Goal: Task Accomplishment & Management: Use online tool/utility

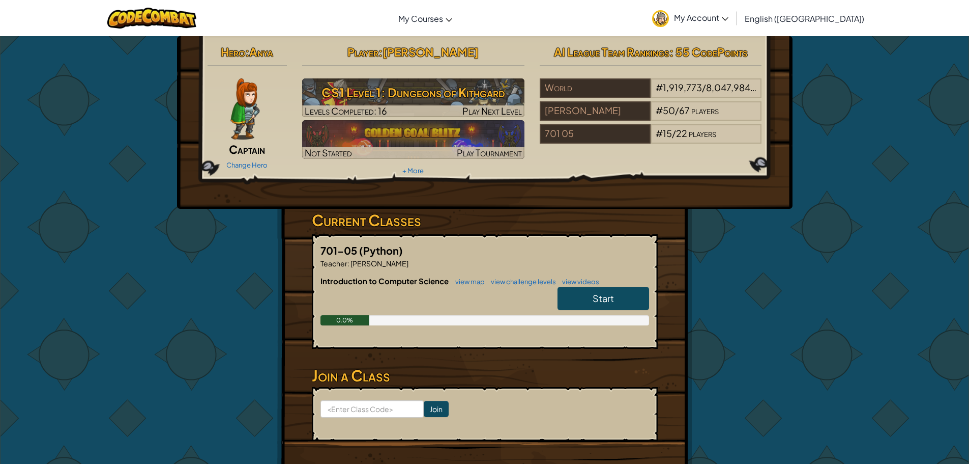
click at [585, 293] on link "Start" at bounding box center [604, 297] width 92 height 23
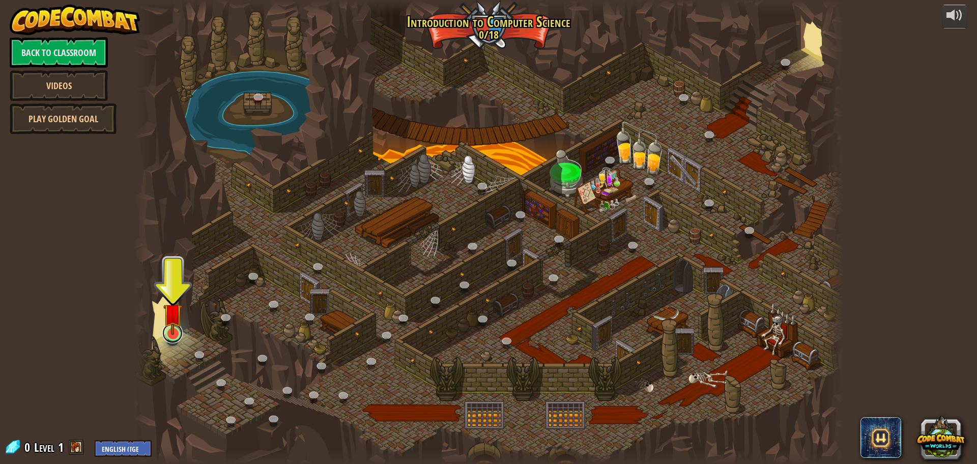
click at [170, 339] on link at bounding box center [172, 333] width 20 height 20
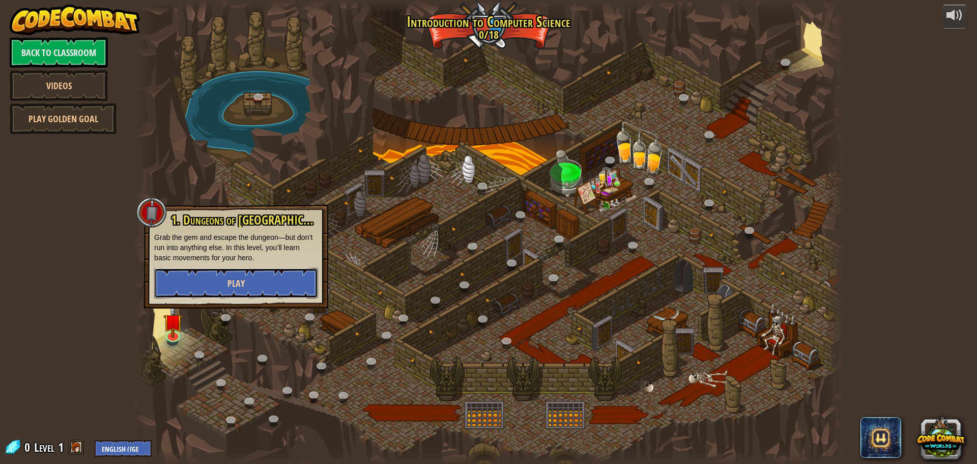
click at [242, 281] on span "Play" at bounding box center [235, 283] width 17 height 13
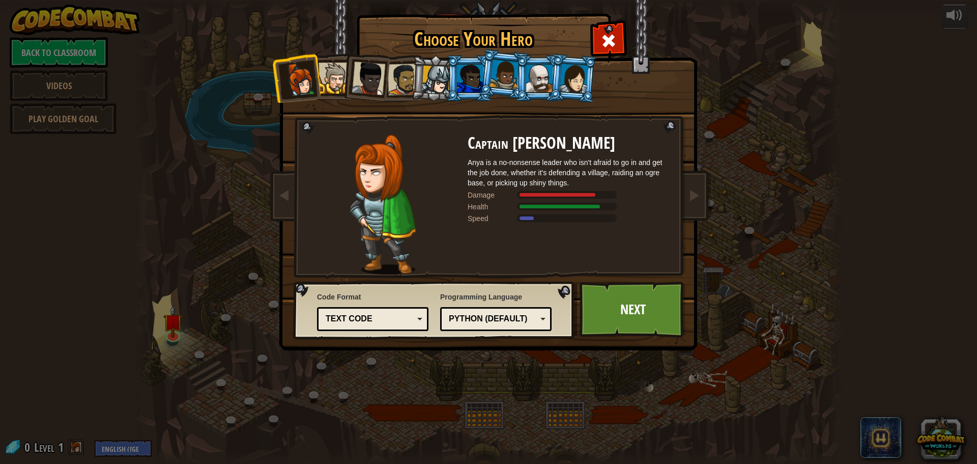
click at [358, 321] on div "Text code" at bounding box center [370, 319] width 88 height 12
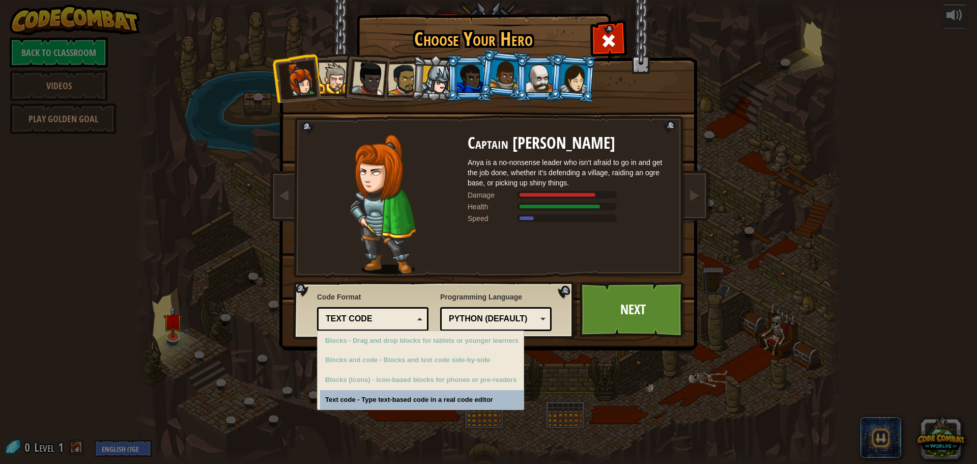
click at [359, 321] on div "Text code" at bounding box center [370, 319] width 88 height 12
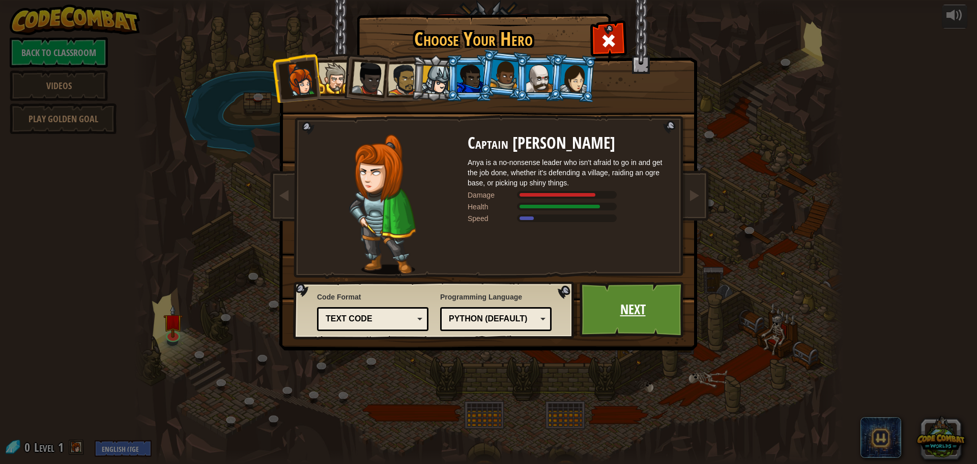
click at [616, 319] on link "Next" at bounding box center [633, 309] width 106 height 56
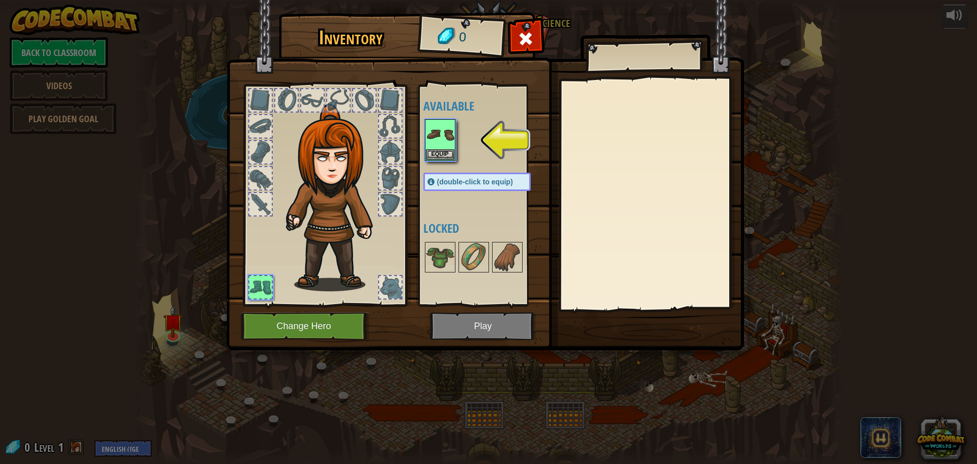
click at [396, 172] on div at bounding box center [390, 178] width 22 height 22
click at [396, 157] on div at bounding box center [390, 152] width 22 height 22
click at [448, 153] on button "Equip" at bounding box center [440, 154] width 28 height 11
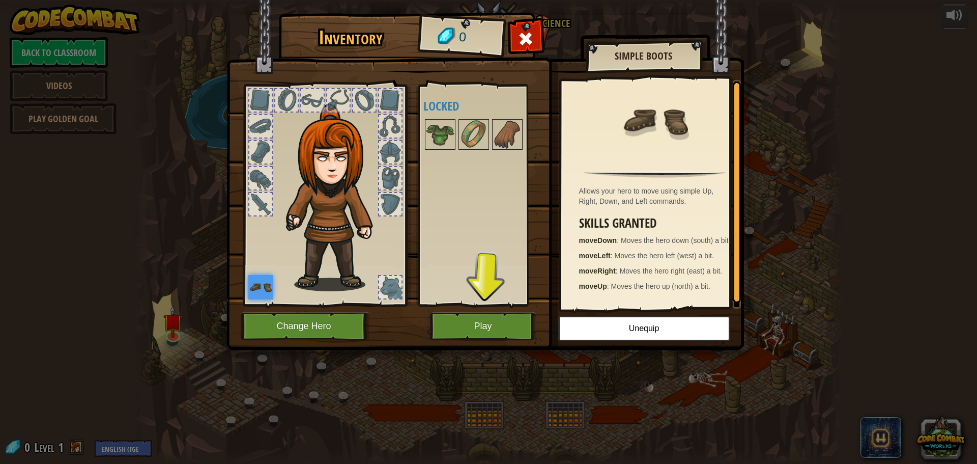
click at [383, 286] on div at bounding box center [390, 287] width 22 height 22
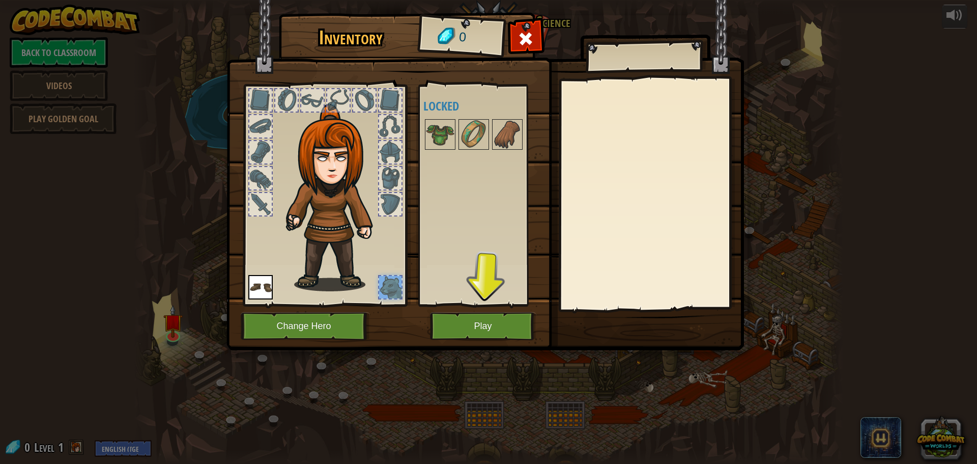
click at [400, 169] on div at bounding box center [390, 178] width 22 height 22
click at [383, 196] on div at bounding box center [390, 204] width 22 height 22
click at [389, 127] on div at bounding box center [390, 126] width 22 height 22
drag, startPoint x: 376, startPoint y: 99, endPoint x: 336, endPoint y: 94, distance: 40.5
click at [353, 96] on div at bounding box center [364, 100] width 24 height 24
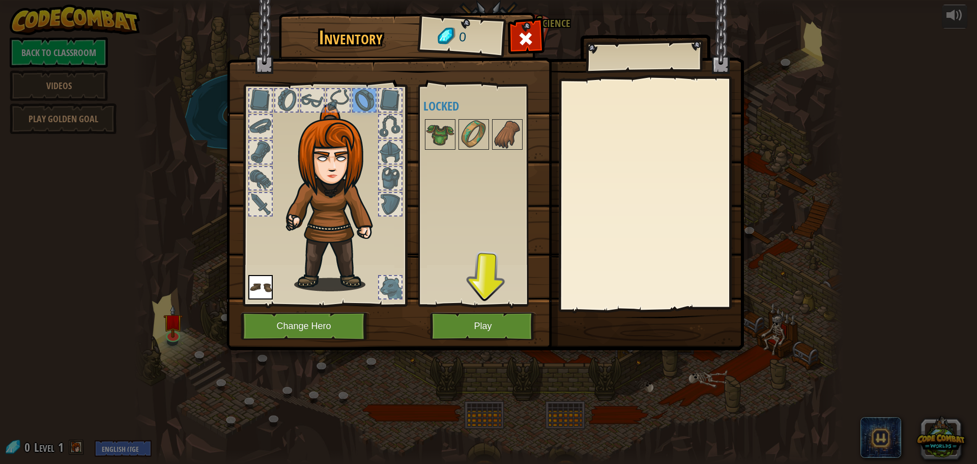
click at [318, 93] on div at bounding box center [312, 100] width 22 height 22
drag, startPoint x: 284, startPoint y: 104, endPoint x: 280, endPoint y: 111, distance: 8.5
click at [284, 104] on div at bounding box center [286, 100] width 22 height 22
drag, startPoint x: 280, startPoint y: 111, endPoint x: 260, endPoint y: 146, distance: 40.3
click at [276, 121] on div at bounding box center [325, 192] width 168 height 229
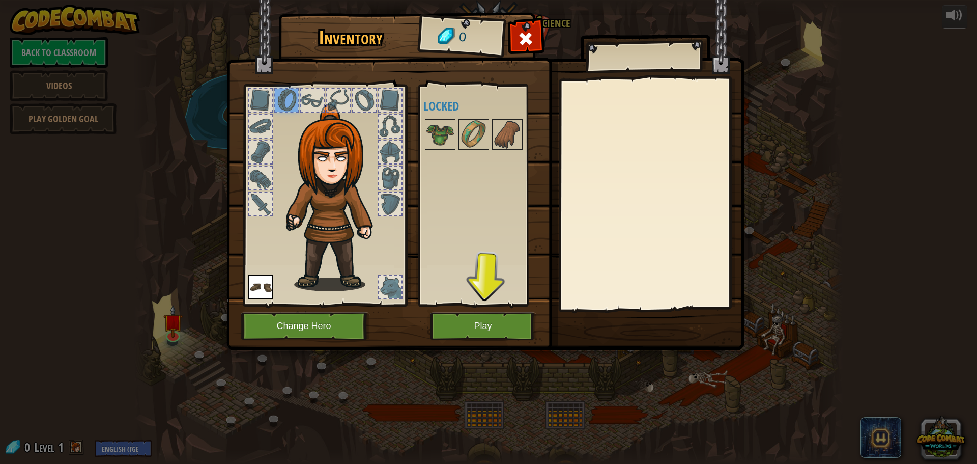
drag, startPoint x: 259, startPoint y: 153, endPoint x: 258, endPoint y: 159, distance: 6.2
click at [258, 158] on div at bounding box center [260, 152] width 22 height 22
click at [447, 133] on img at bounding box center [440, 134] width 28 height 28
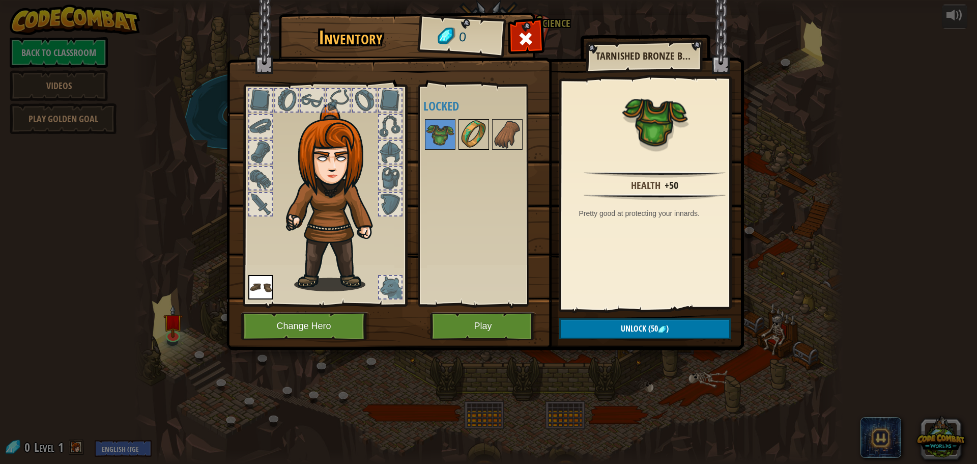
click at [466, 135] on img at bounding box center [473, 134] width 28 height 28
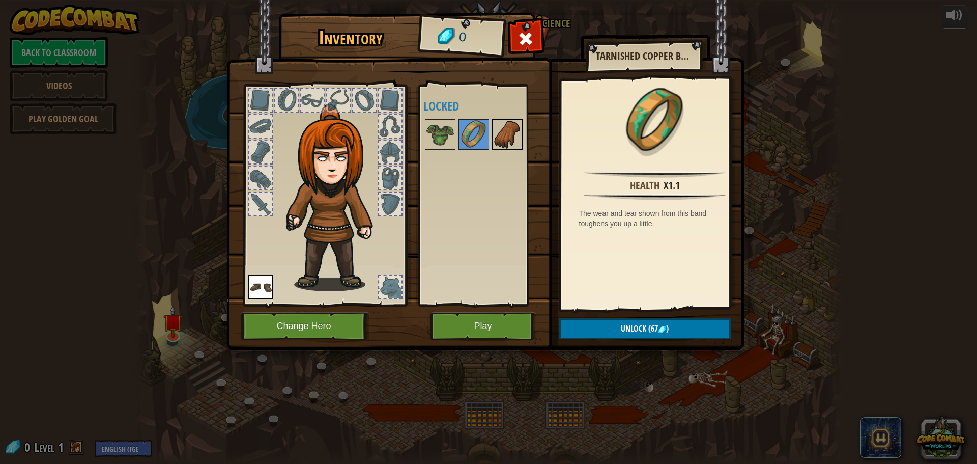
click at [495, 139] on img at bounding box center [507, 134] width 28 height 28
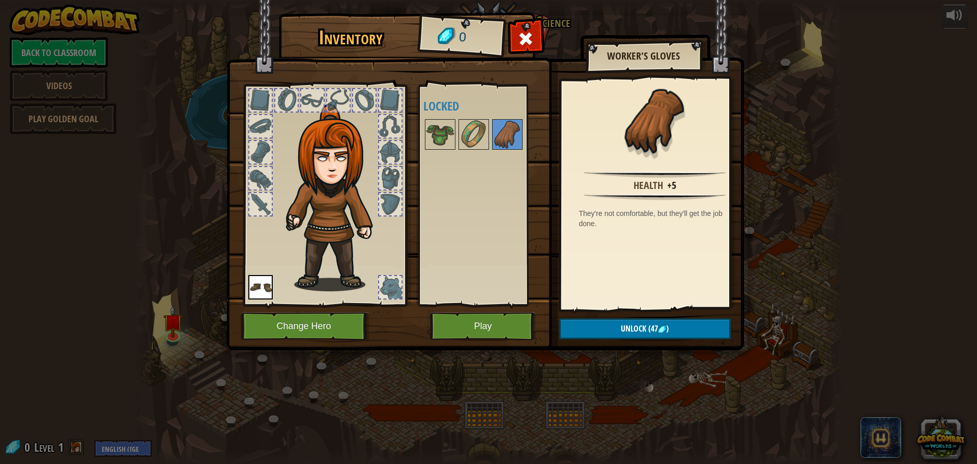
click at [389, 153] on div at bounding box center [390, 152] width 22 height 22
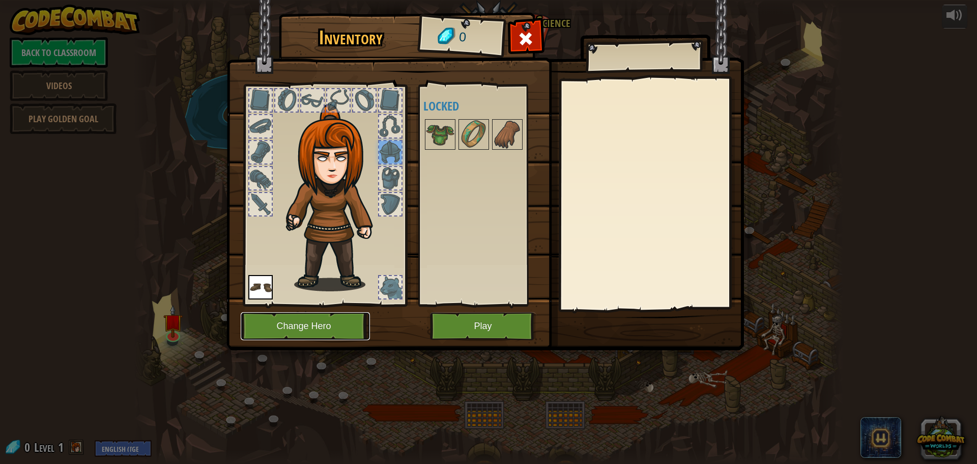
click at [345, 324] on button "Change Hero" at bounding box center [305, 326] width 129 height 28
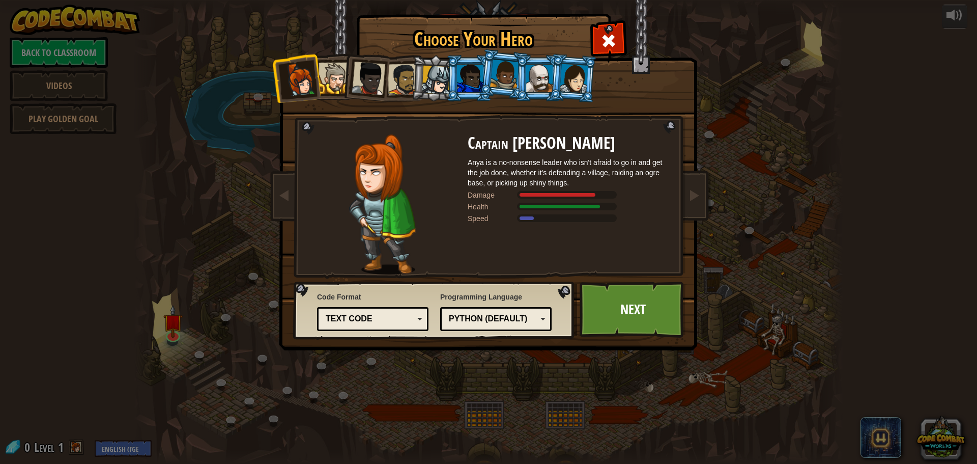
click at [528, 78] on div at bounding box center [539, 78] width 26 height 27
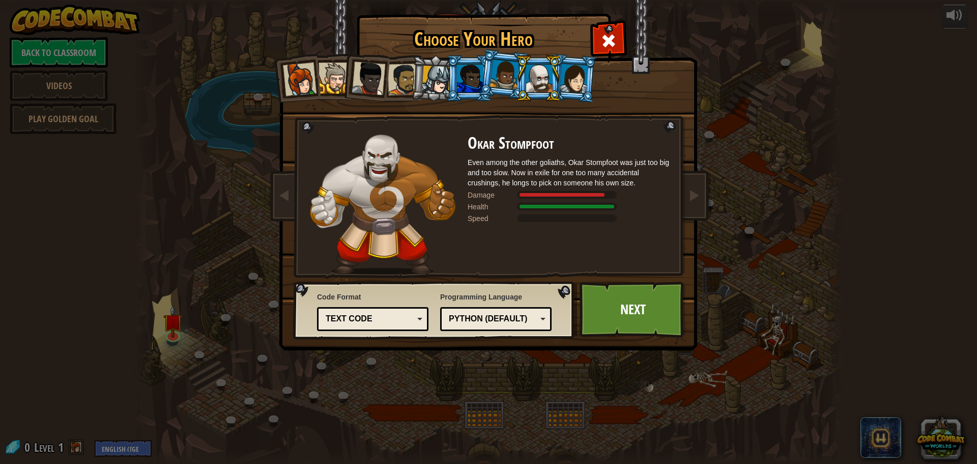
click at [370, 86] on div at bounding box center [369, 79] width 34 height 34
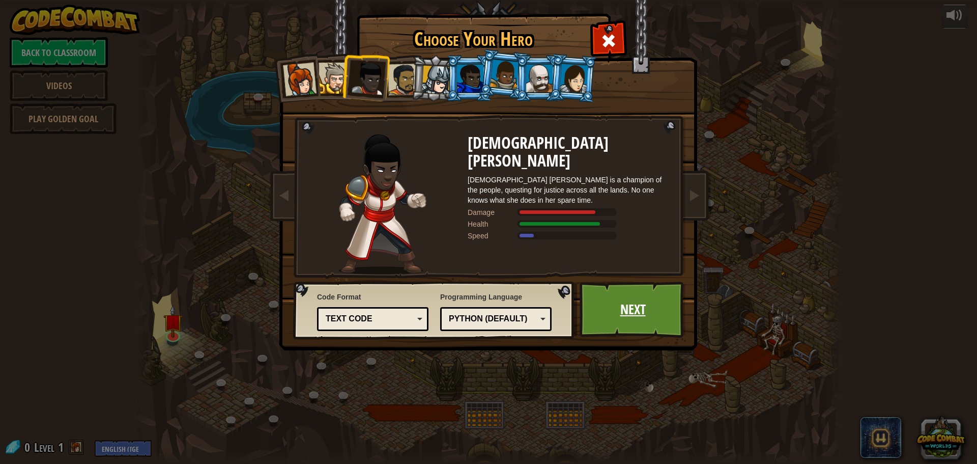
click at [615, 303] on link "Next" at bounding box center [633, 309] width 106 height 56
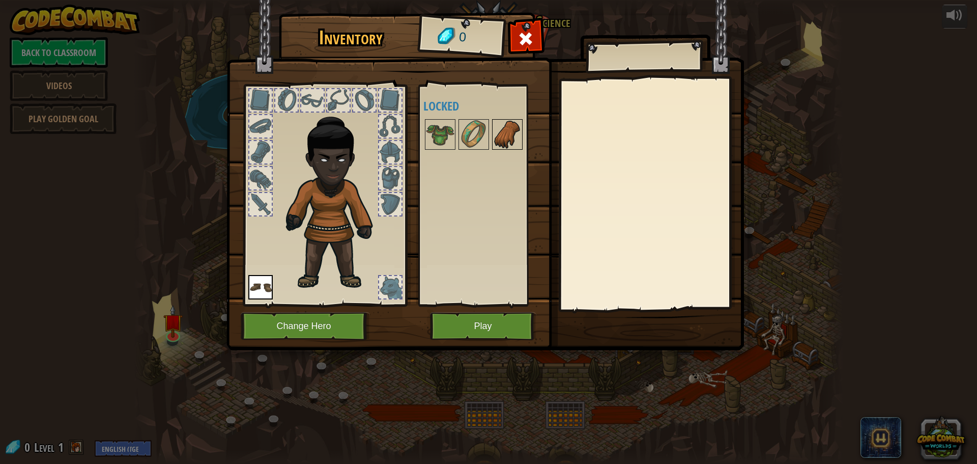
click at [510, 141] on img at bounding box center [507, 134] width 28 height 28
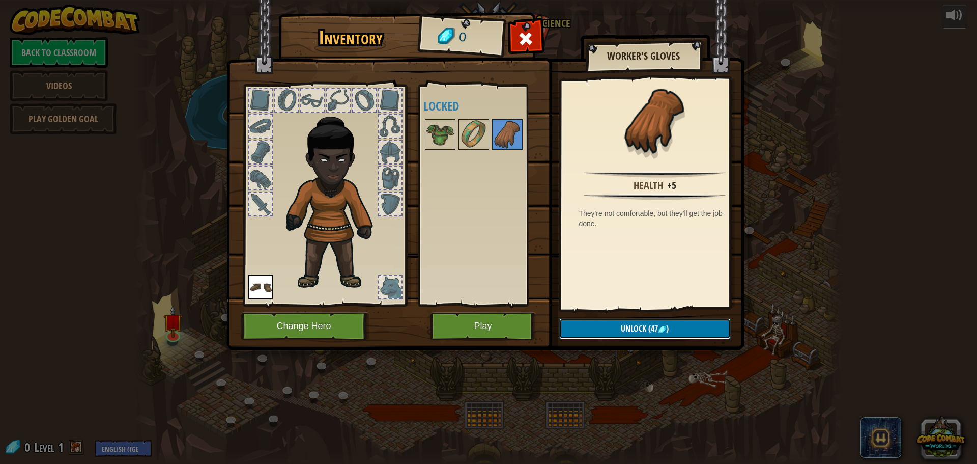
click at [608, 323] on button "Unlock (47 )" at bounding box center [644, 328] width 171 height 21
click at [516, 331] on button "Play" at bounding box center [483, 326] width 106 height 28
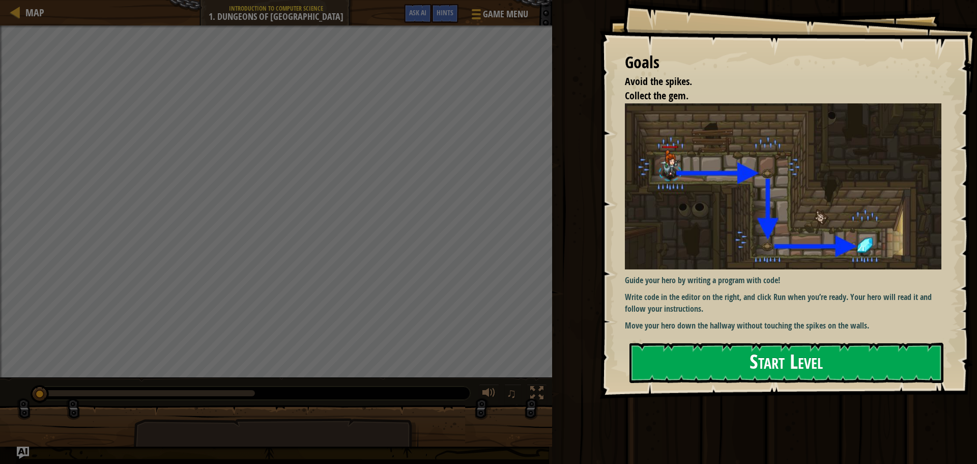
drag, startPoint x: 867, startPoint y: 366, endPoint x: 859, endPoint y: 367, distance: 8.2
click at [863, 366] on button "Start Level" at bounding box center [786, 362] width 314 height 40
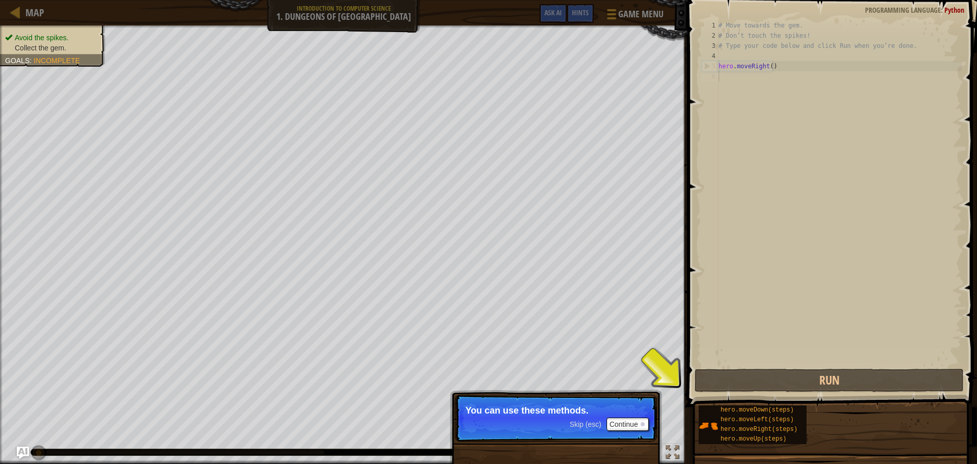
click at [579, 426] on span "Skip (esc)" at bounding box center [585, 424] width 32 height 8
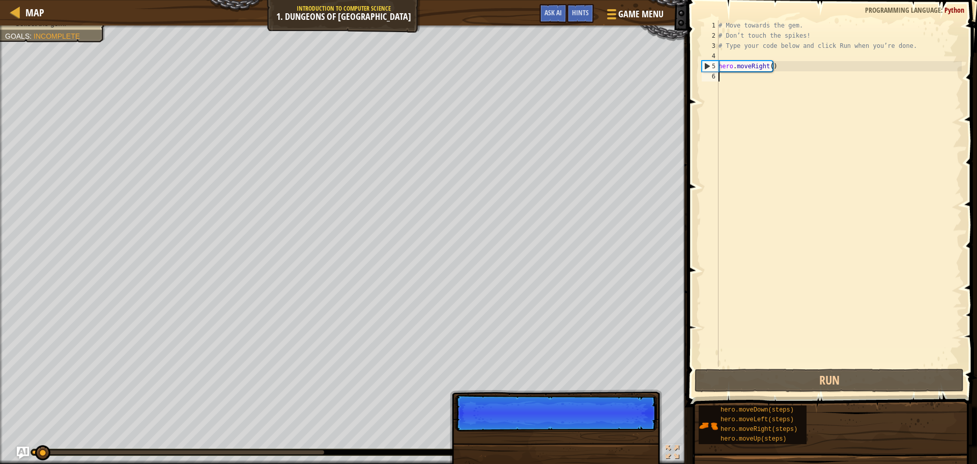
scroll to position [5, 0]
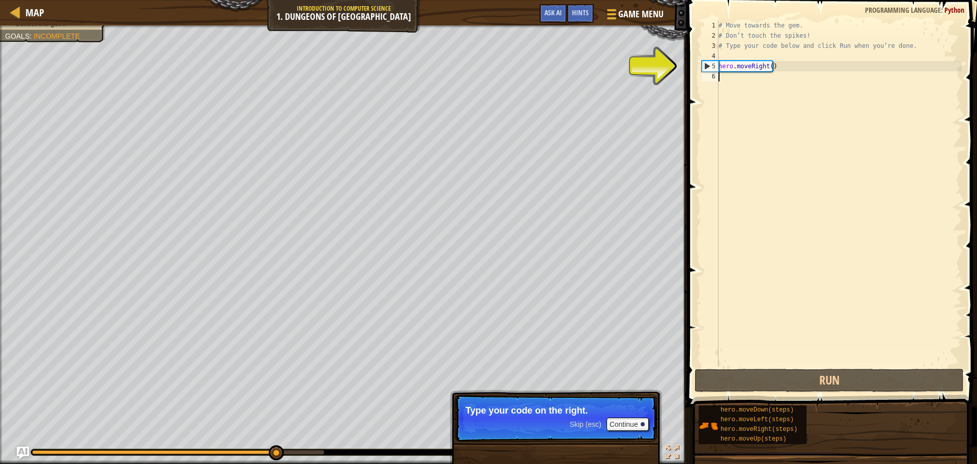
click at [743, 80] on div "# Move towards the gem. # Don’t touch the spikes! # Type your code below and cl…" at bounding box center [838, 203] width 245 height 366
click at [710, 70] on div "5" at bounding box center [710, 66] width 16 height 10
type textarea "hero.moveRight()"
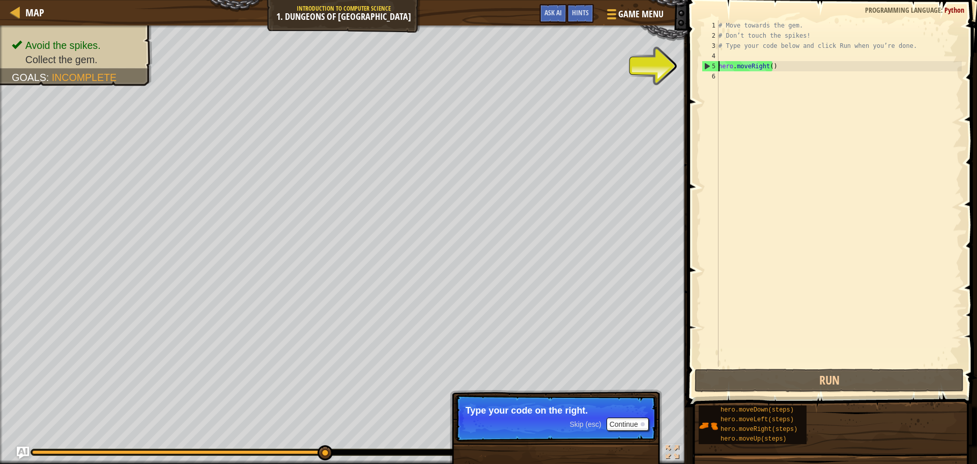
click at [732, 73] on div "# Move towards the gem. # Don’t touch the spikes! # Type your code below and cl…" at bounding box center [838, 203] width 245 height 366
type textarea "h"
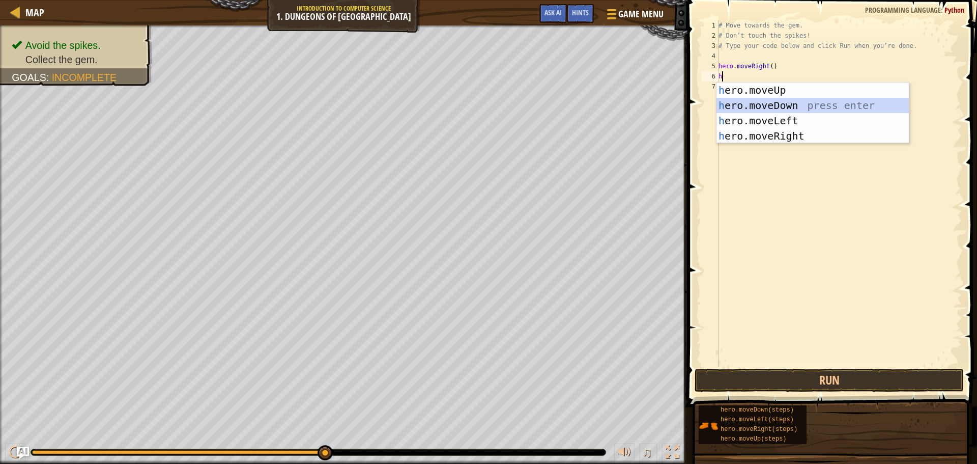
click at [818, 105] on div "h ero.moveUp press enter h ero.moveDown press enter h ero.moveLeft press enter …" at bounding box center [812, 128] width 192 height 92
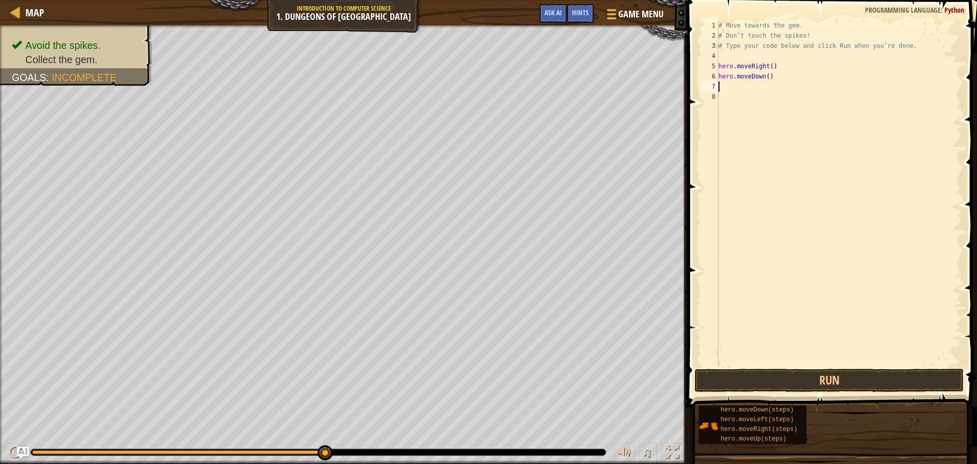
type textarea "h"
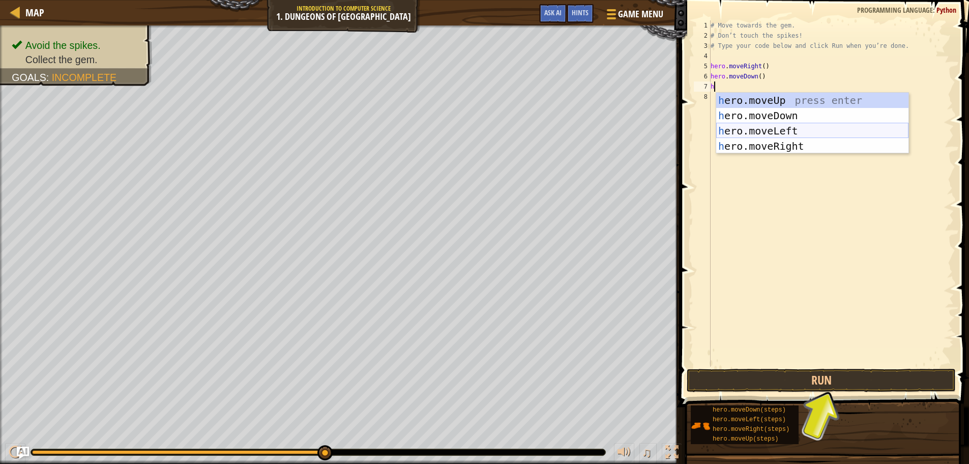
click at [778, 132] on div "h ero.moveUp press enter h ero.moveDown press enter h ero.moveLeft press enter …" at bounding box center [812, 139] width 192 height 92
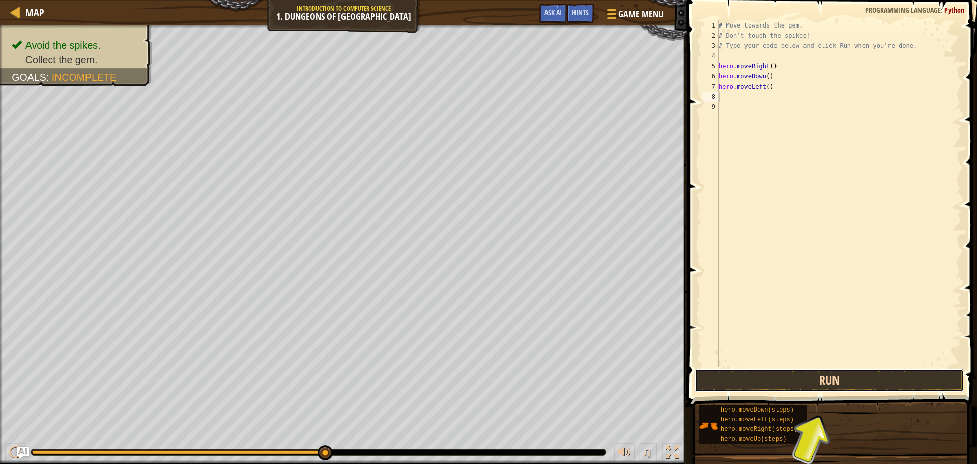
click at [846, 380] on button "Run" at bounding box center [829, 379] width 269 height 23
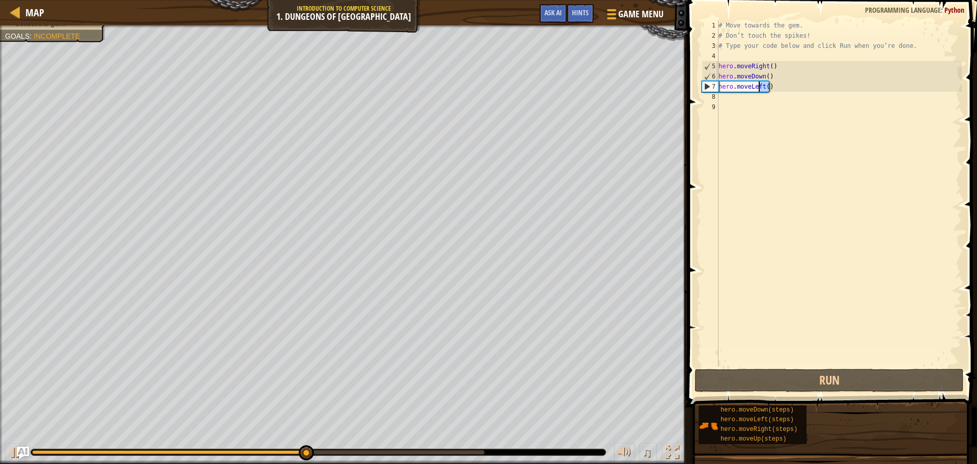
drag, startPoint x: 776, startPoint y: 86, endPoint x: 759, endPoint y: 86, distance: 17.3
click at [759, 86] on div "# Move towards the gem. # Don’t touch the spikes! # Type your code below and cl…" at bounding box center [838, 203] width 245 height 366
type textarea "hero.moveLeft()"
click at [761, 86] on div "# Move towards the gem. # Don’t touch the spikes! # Type your code below and cl…" at bounding box center [838, 193] width 245 height 346
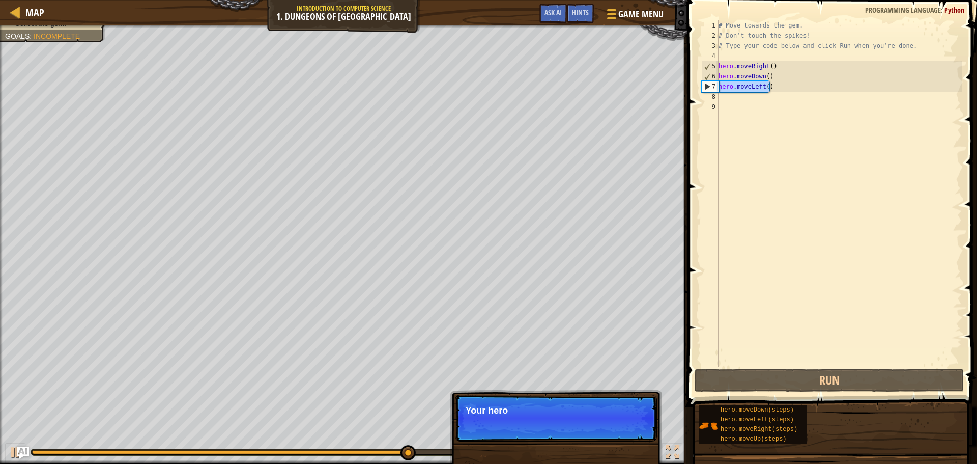
drag, startPoint x: 764, startPoint y: 88, endPoint x: 716, endPoint y: 91, distance: 47.5
click at [716, 91] on div "hero.moveLeft() 1 2 3 4 5 6 7 8 9 # Move towards the gem. # Don’t touch the spi…" at bounding box center [831, 193] width 262 height 346
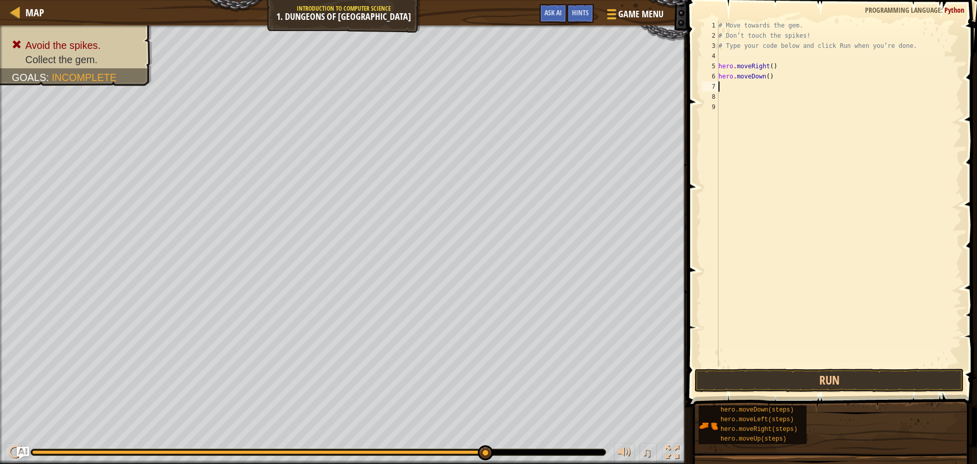
click at [734, 88] on div "# Move towards the gem. # Don’t touch the spikes! # Type your code below and cl…" at bounding box center [838, 203] width 245 height 366
type textarea "j"
type textarea "h"
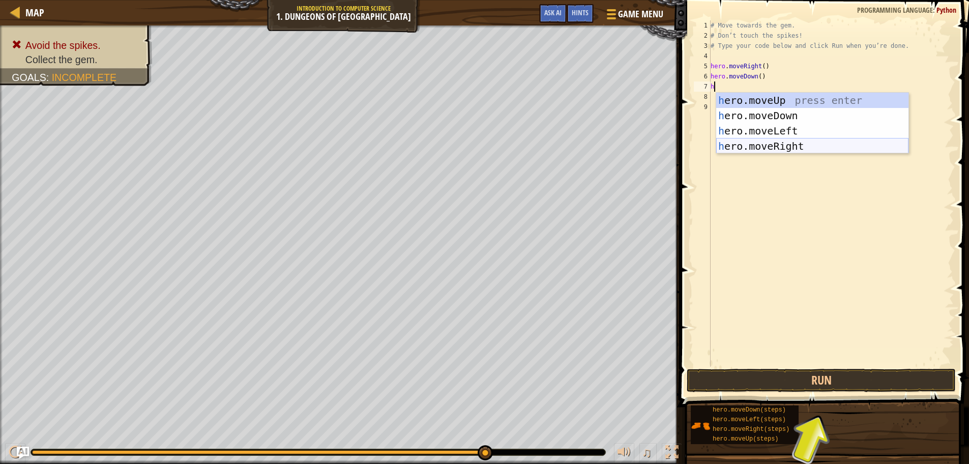
click at [781, 145] on div "h ero.moveUp press enter h ero.moveDown press enter h ero.moveLeft press enter …" at bounding box center [812, 139] width 192 height 92
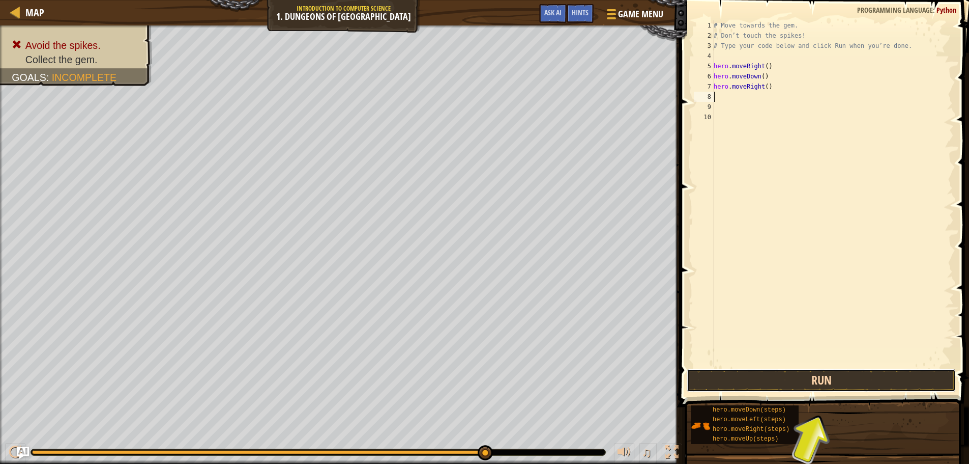
click at [837, 388] on button "Run" at bounding box center [821, 379] width 269 height 23
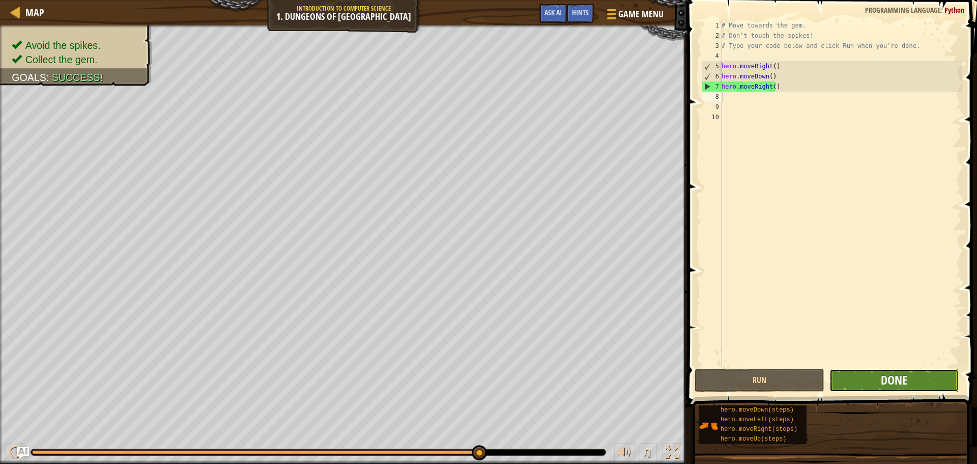
click at [882, 383] on span "Done" at bounding box center [894, 379] width 26 height 16
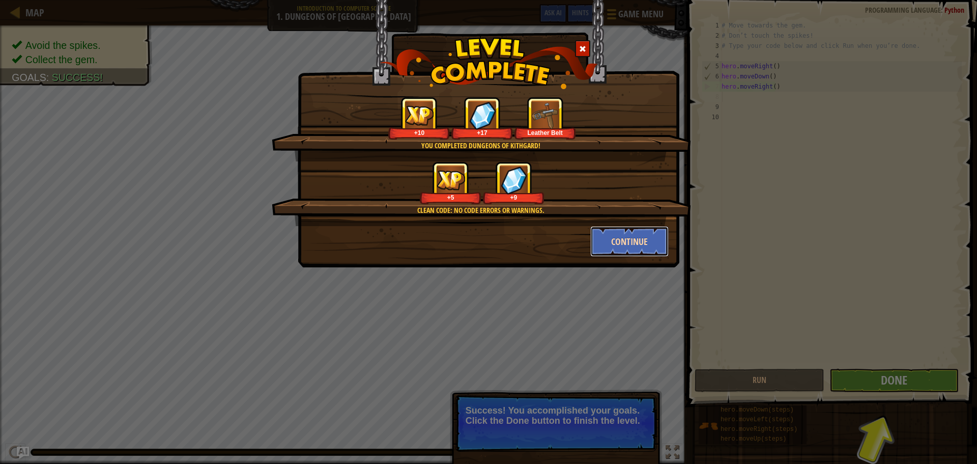
click at [642, 233] on button "Continue" at bounding box center [629, 241] width 79 height 31
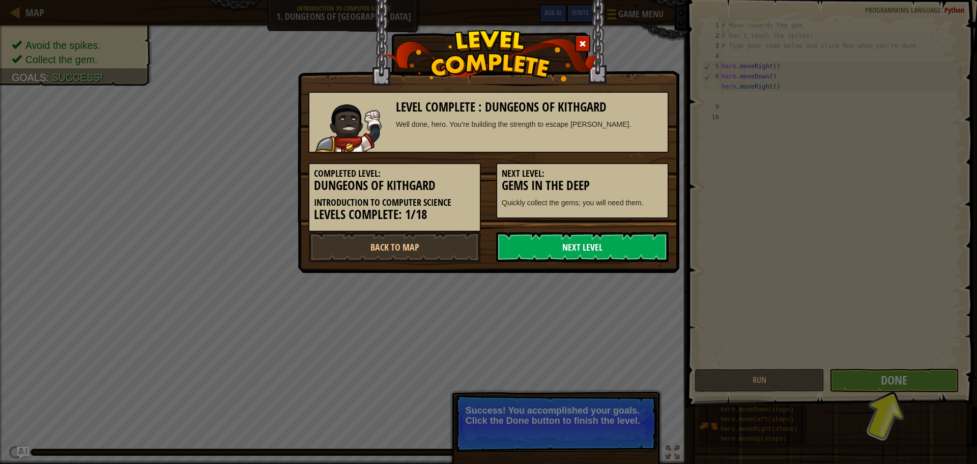
click at [532, 236] on link "Next Level" at bounding box center [582, 247] width 172 height 31
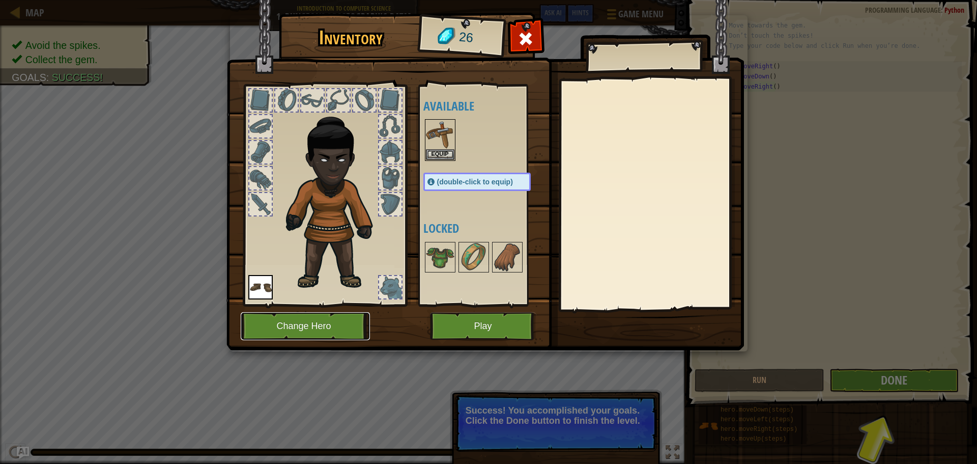
click at [322, 318] on button "Change Hero" at bounding box center [305, 326] width 129 height 28
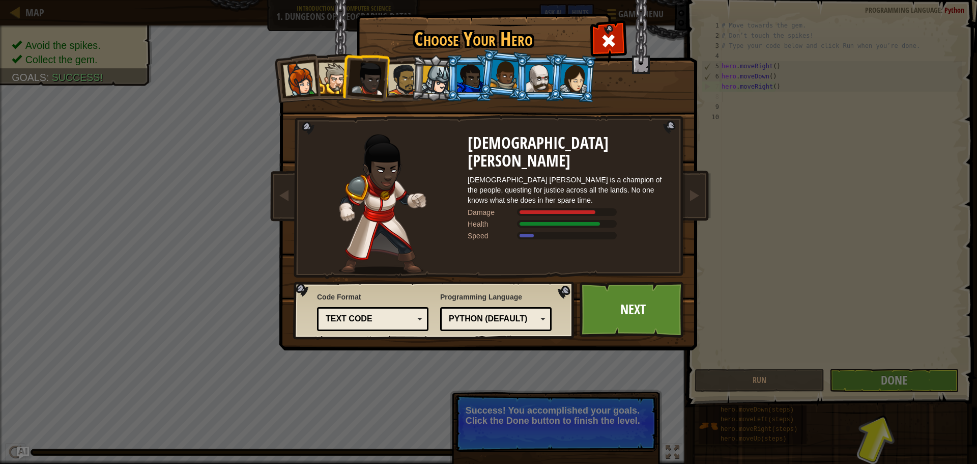
click at [524, 77] on li at bounding box center [538, 78] width 46 height 46
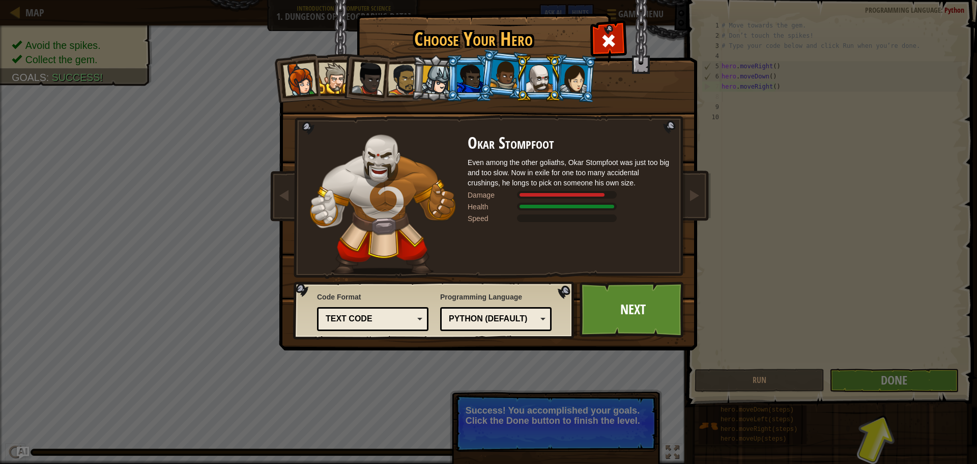
click at [326, 77] on div at bounding box center [334, 78] width 31 height 31
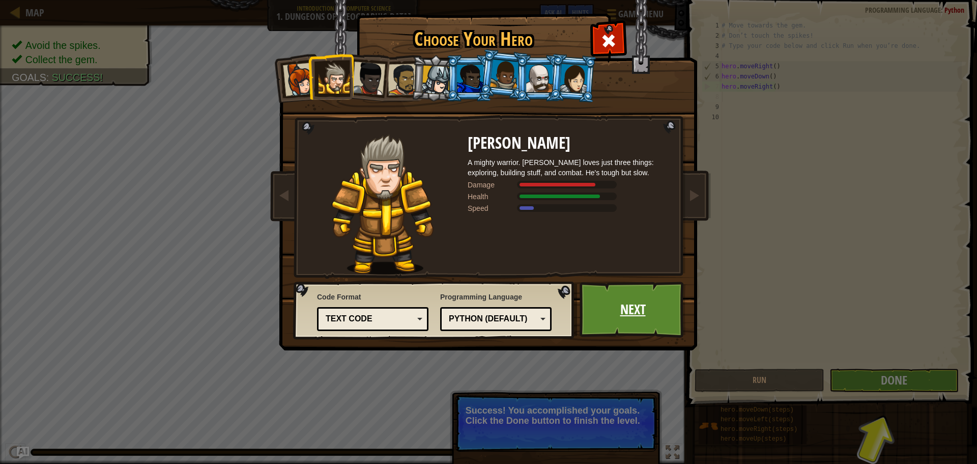
click at [633, 319] on link "Next" at bounding box center [633, 309] width 106 height 56
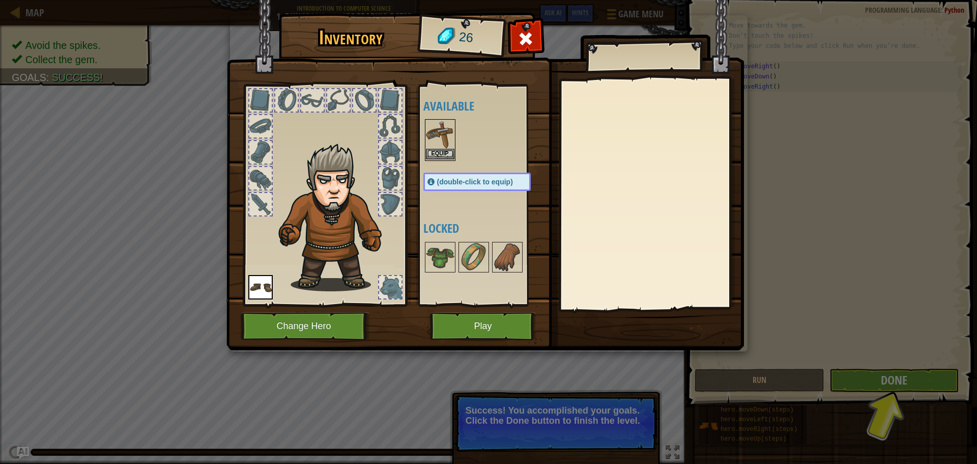
click at [444, 147] on img at bounding box center [440, 134] width 28 height 28
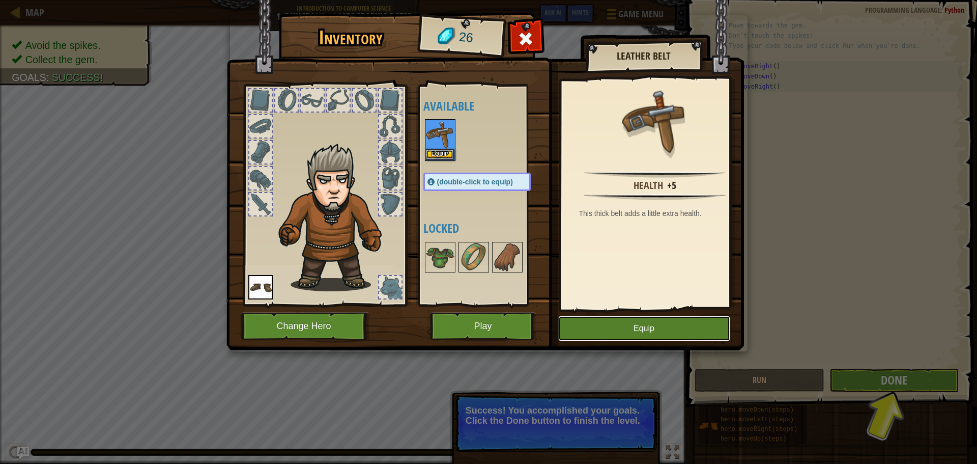
click at [643, 332] on button "Equip" at bounding box center [644, 327] width 172 height 25
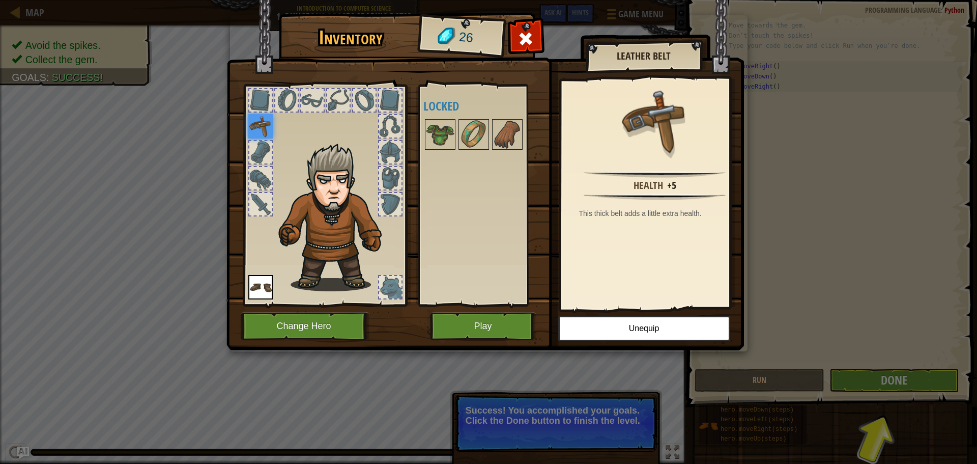
click at [278, 100] on div at bounding box center [286, 100] width 22 height 22
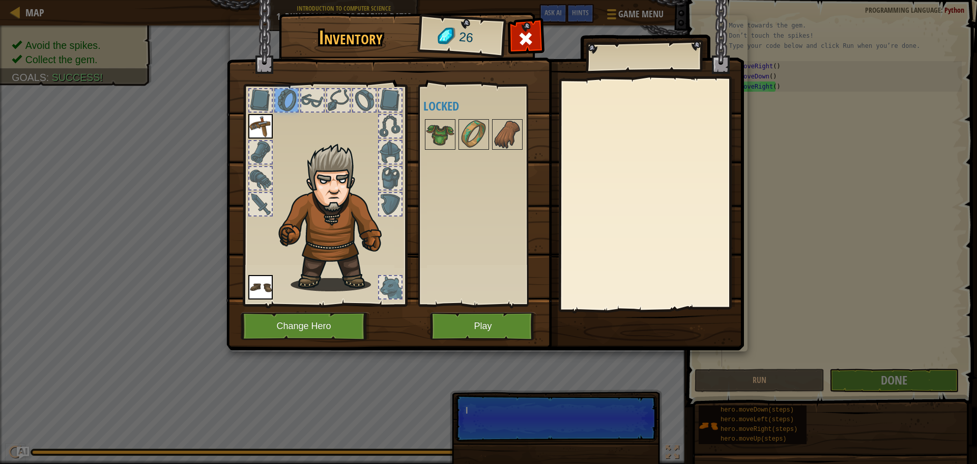
click at [310, 96] on div at bounding box center [312, 100] width 22 height 22
click at [333, 99] on div at bounding box center [338, 100] width 22 height 22
click at [336, 99] on div at bounding box center [338, 100] width 22 height 22
click at [338, 100] on div at bounding box center [338, 100] width 22 height 22
click at [354, 103] on div at bounding box center [364, 100] width 22 height 22
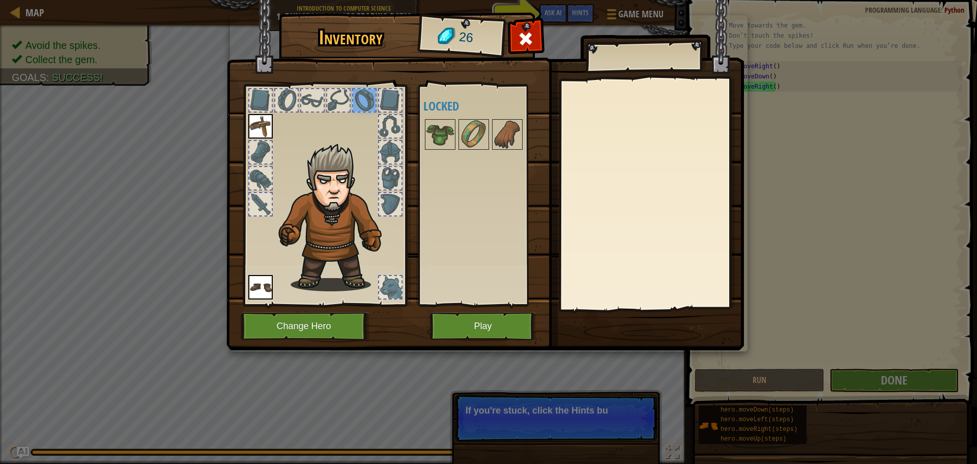
click at [366, 104] on div at bounding box center [364, 100] width 22 height 22
drag, startPoint x: 383, startPoint y: 106, endPoint x: 404, endPoint y: 116, distance: 23.0
click at [391, 110] on div at bounding box center [390, 100] width 22 height 22
drag, startPoint x: 404, startPoint y: 116, endPoint x: 409, endPoint y: 164, distance: 48.6
click at [404, 116] on div at bounding box center [325, 192] width 168 height 229
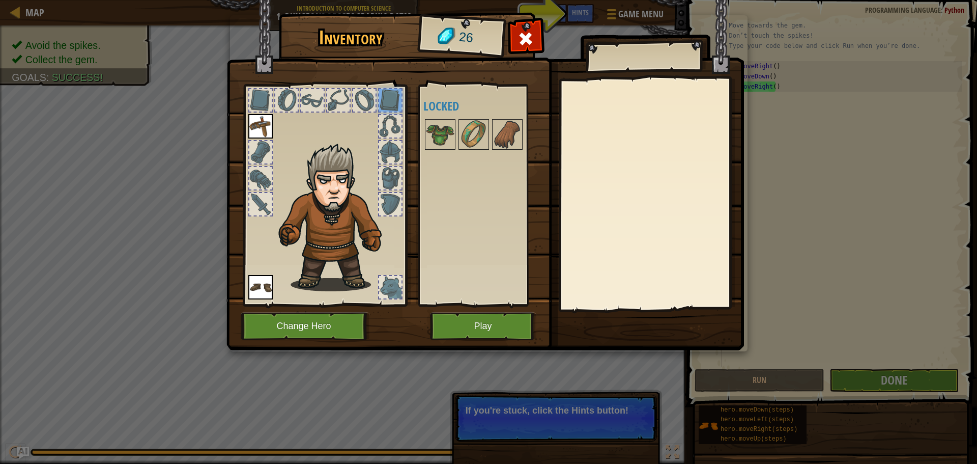
drag, startPoint x: 409, startPoint y: 164, endPoint x: 414, endPoint y: 196, distance: 32.9
click at [412, 185] on img at bounding box center [484, 165] width 517 height 369
click at [512, 331] on button "Play" at bounding box center [483, 326] width 106 height 28
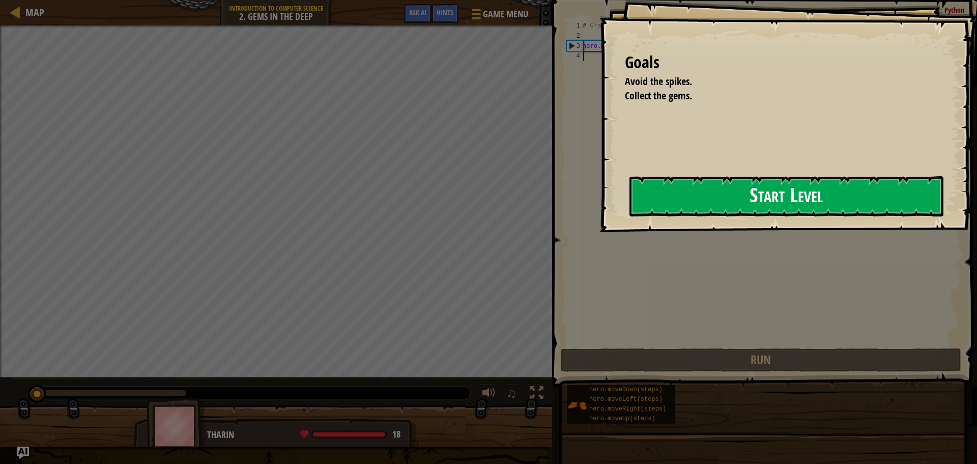
click at [723, 187] on button "Start Level" at bounding box center [786, 196] width 314 height 40
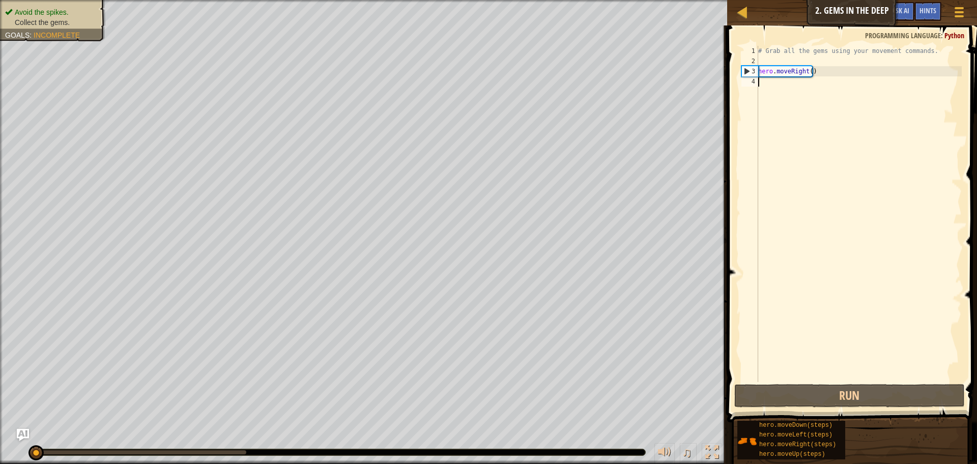
click at [774, 84] on div "# Grab all the gems using your movement commands. hero . moveRight ( )" at bounding box center [859, 224] width 206 height 356
type textarea "j"
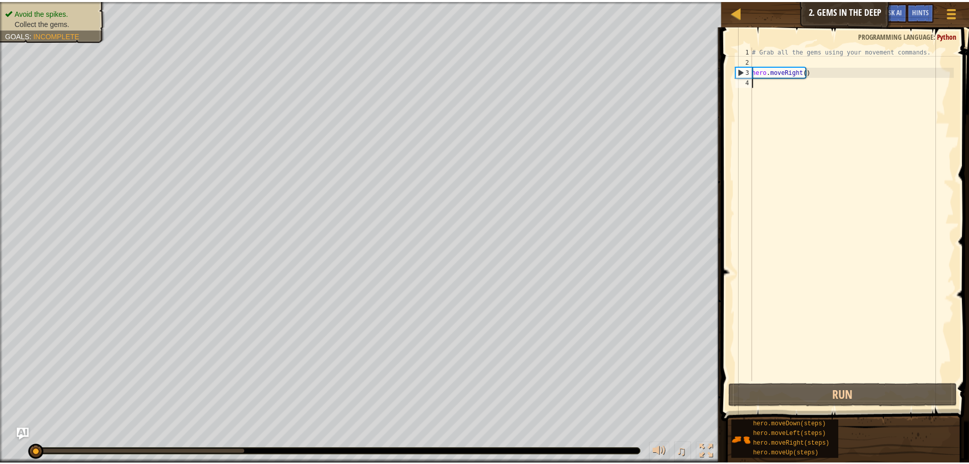
scroll to position [5, 0]
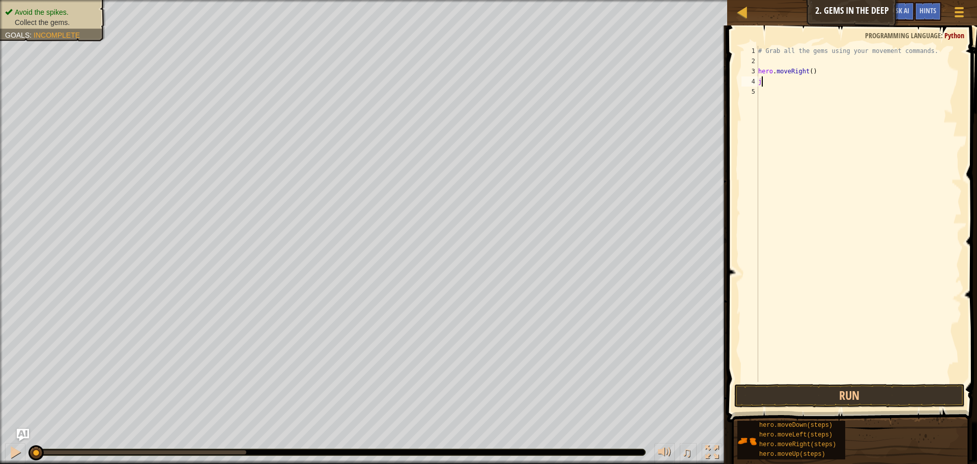
type textarea "j"
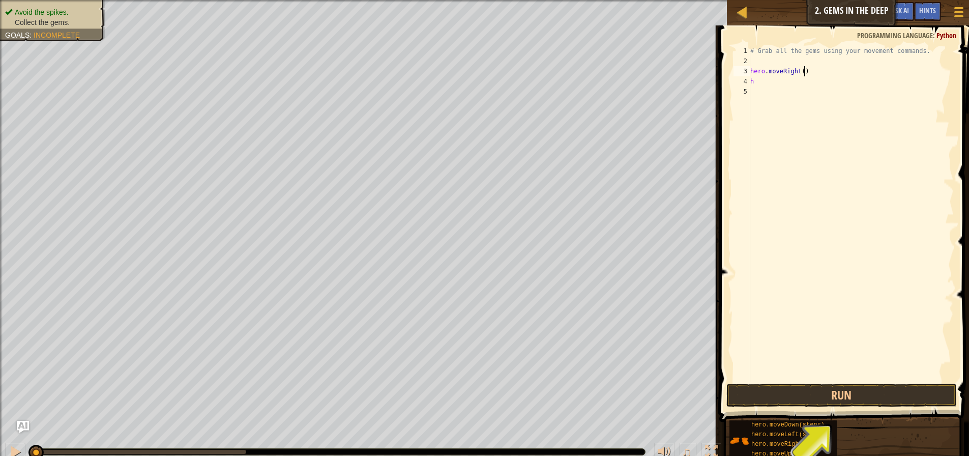
click at [807, 70] on div "# Grab all the gems using your movement commands. hero . moveRight ( ) h" at bounding box center [851, 224] width 206 height 356
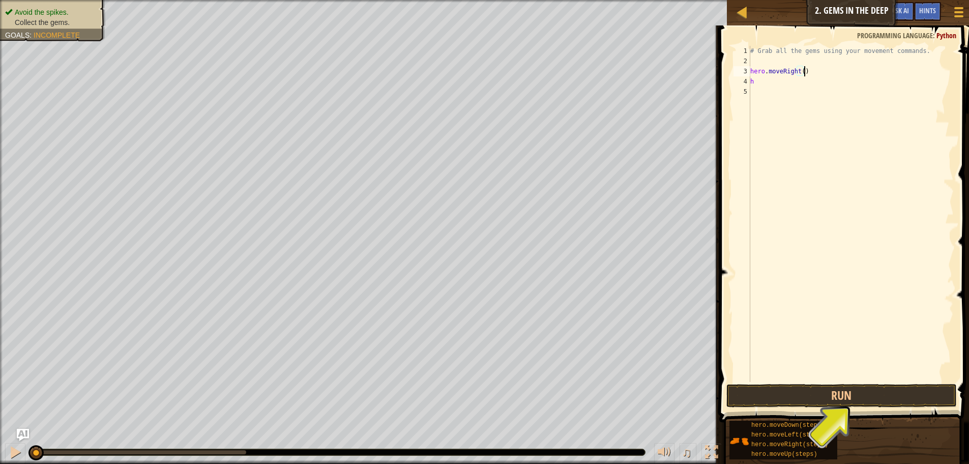
click at [801, 72] on div "# Grab all the gems using your movement commands. hero . moveRight ( ) h" at bounding box center [851, 224] width 206 height 356
click at [762, 82] on div "# Grab all the gems using your movement commands. hero . moveRight ( 2 ) h" at bounding box center [851, 224] width 206 height 356
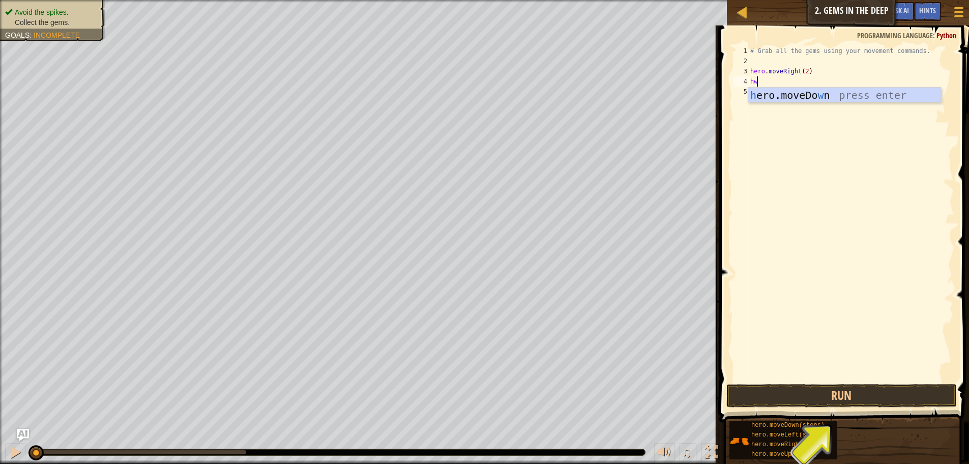
type textarea "h"
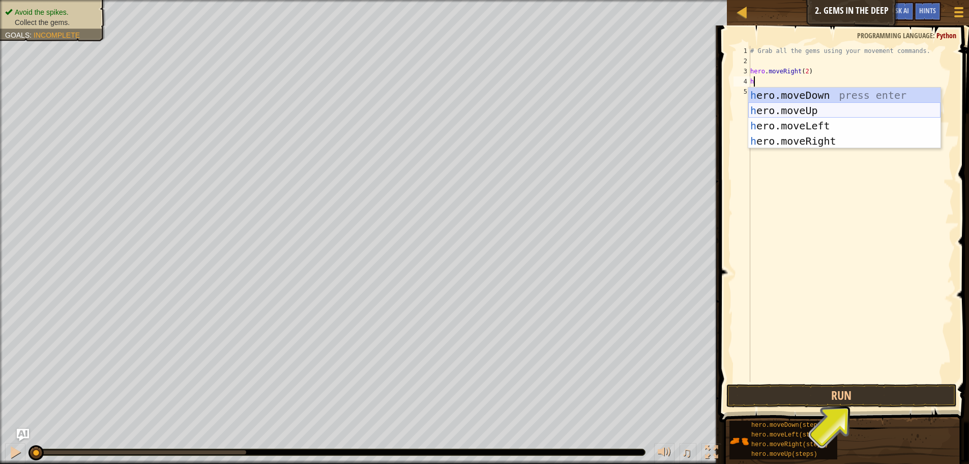
click at [821, 113] on div "h ero.moveDown press enter h ero.moveUp press enter h ero.moveLeft press enter …" at bounding box center [844, 134] width 192 height 92
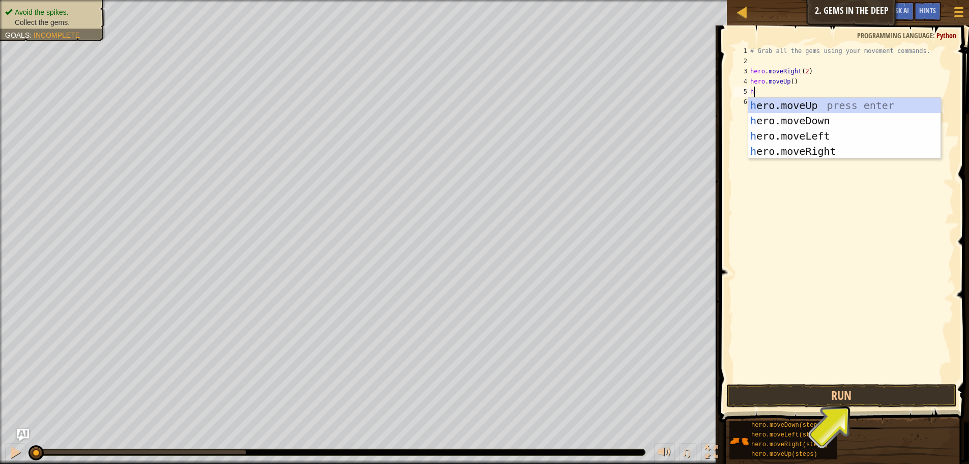
type textarea "h"
click at [812, 135] on div "h ero.moveUp press enter h ero.moveDown press enter h ero.moveLeft press enter …" at bounding box center [844, 144] width 192 height 92
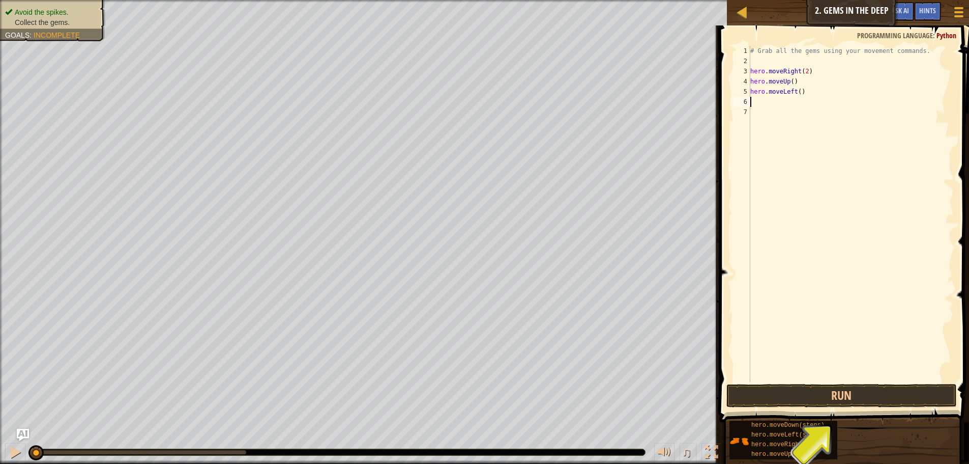
type textarea "h"
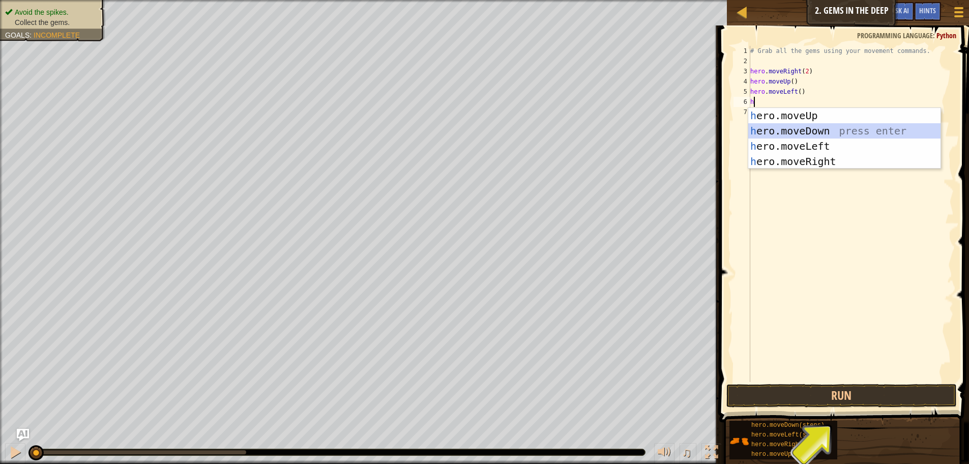
click at [793, 132] on div "h ero.moveUp press enter h ero.moveDown press enter h ero.moveLeft press enter …" at bounding box center [844, 154] width 192 height 92
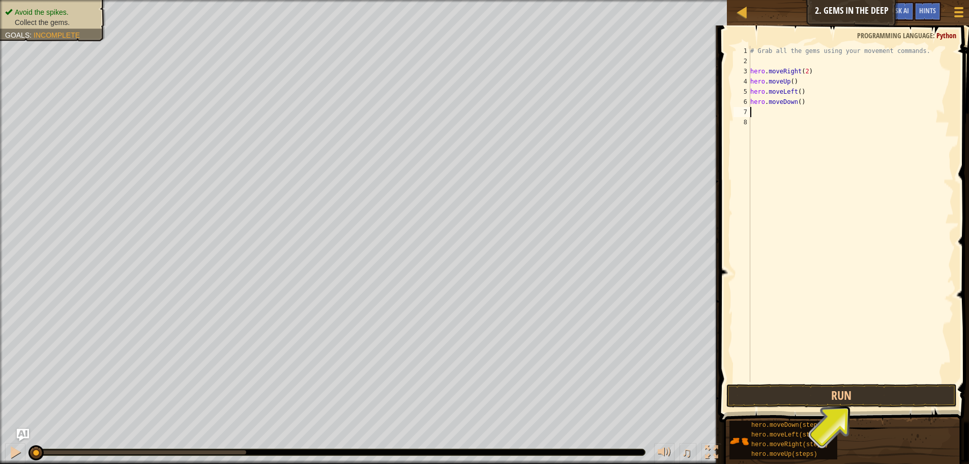
click at [798, 106] on div "# Grab all the gems using your movement commands. hero . moveRight ( 2 ) hero .…" at bounding box center [851, 224] width 206 height 356
click at [796, 93] on div "# Grab all the gems using your movement commands. hero . moveRight ( 2 ) hero .…" at bounding box center [851, 224] width 206 height 356
click at [790, 80] on div "# Grab all the gems using your movement commands. hero . moveRight ( 2 ) hero .…" at bounding box center [851, 224] width 206 height 356
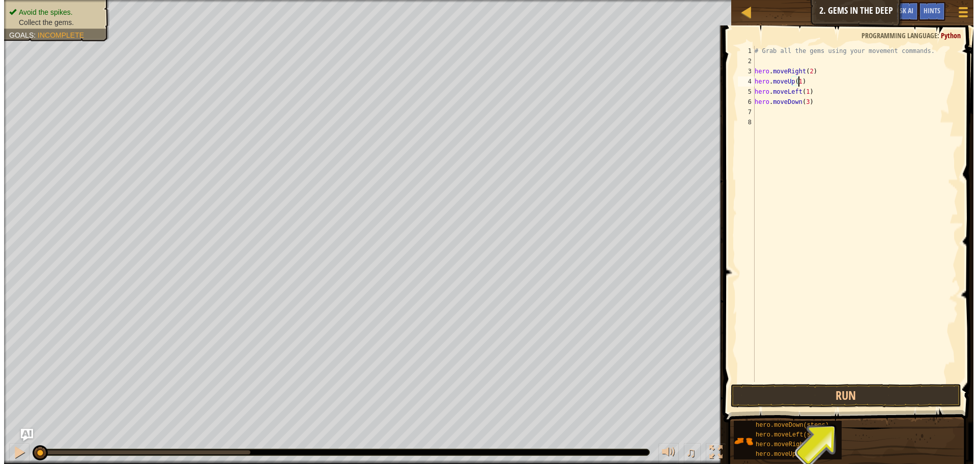
scroll to position [5, 4]
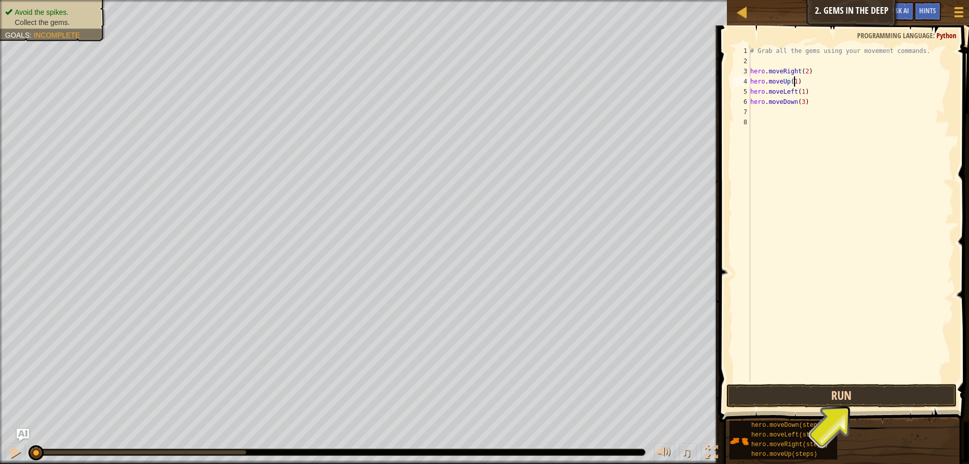
type textarea "hero.moveUp(1)"
click at [865, 392] on button "Run" at bounding box center [842, 395] width 230 height 23
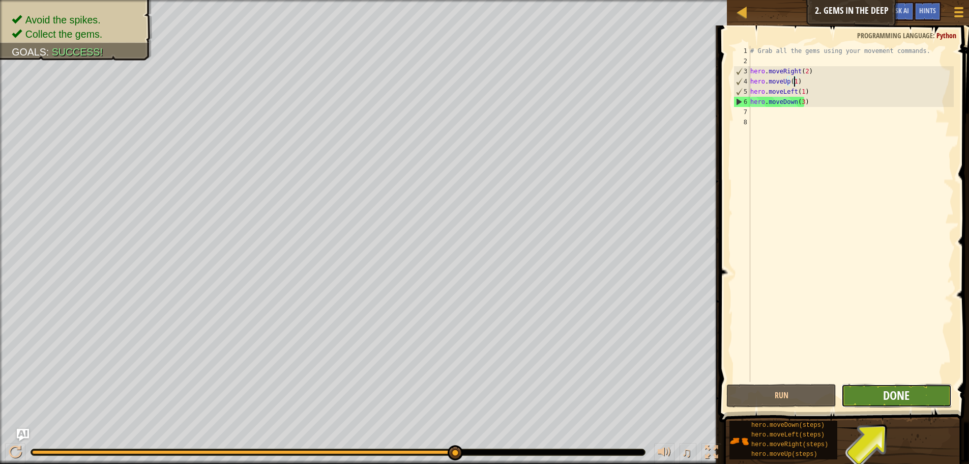
click at [904, 399] on span "Done" at bounding box center [896, 395] width 26 height 16
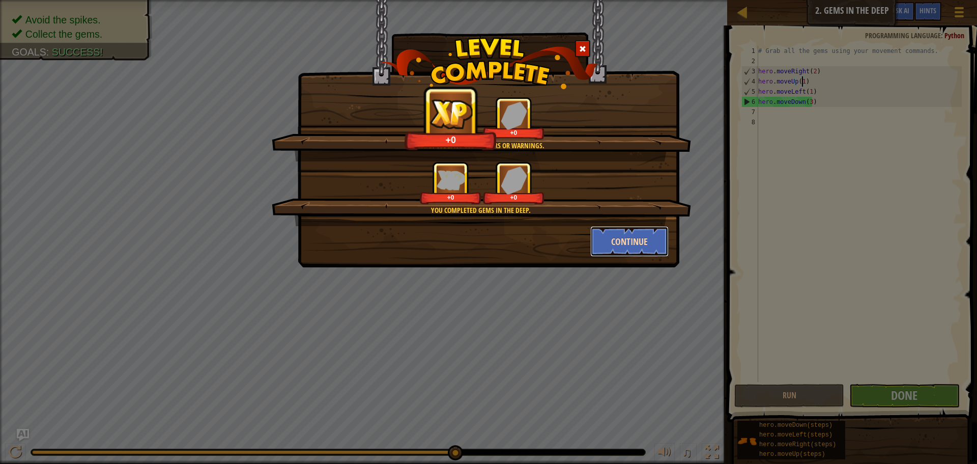
click at [628, 243] on button "Continue" at bounding box center [629, 241] width 79 height 31
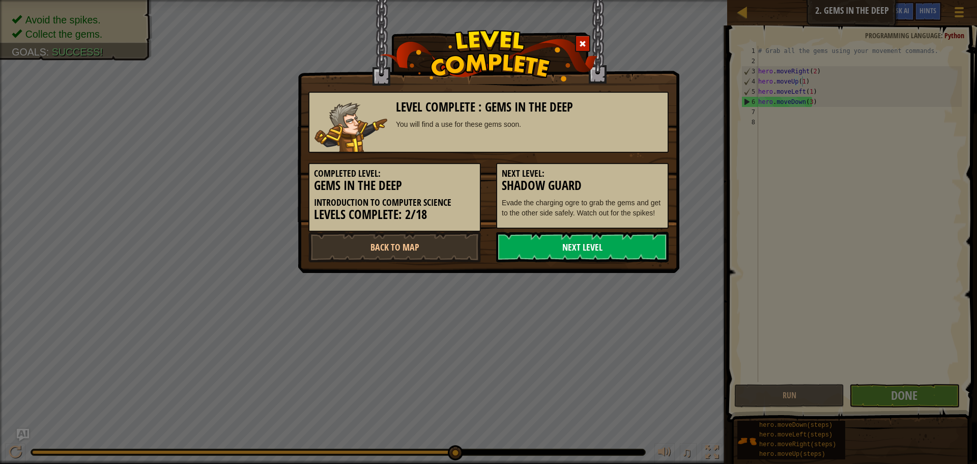
click at [554, 252] on link "Next Level" at bounding box center [582, 247] width 172 height 31
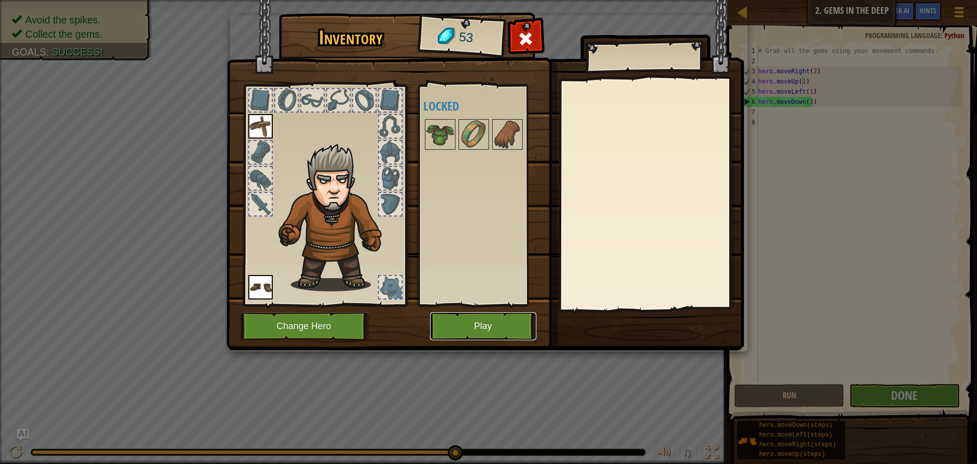
click at [462, 331] on button "Play" at bounding box center [483, 326] width 106 height 28
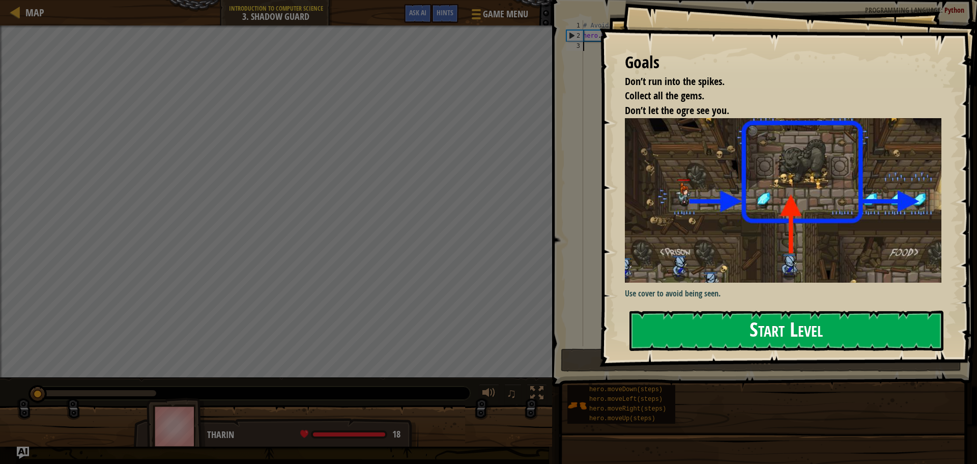
click at [846, 325] on button "Start Level" at bounding box center [786, 330] width 314 height 40
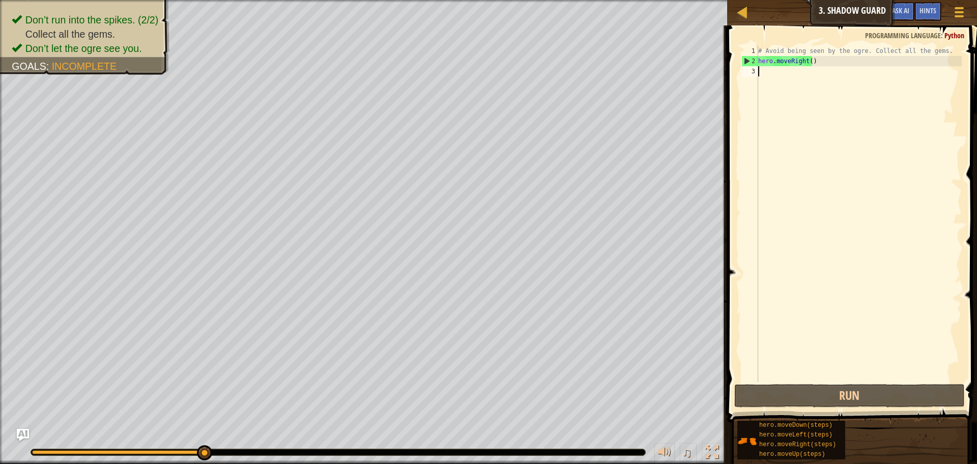
type textarea "j"
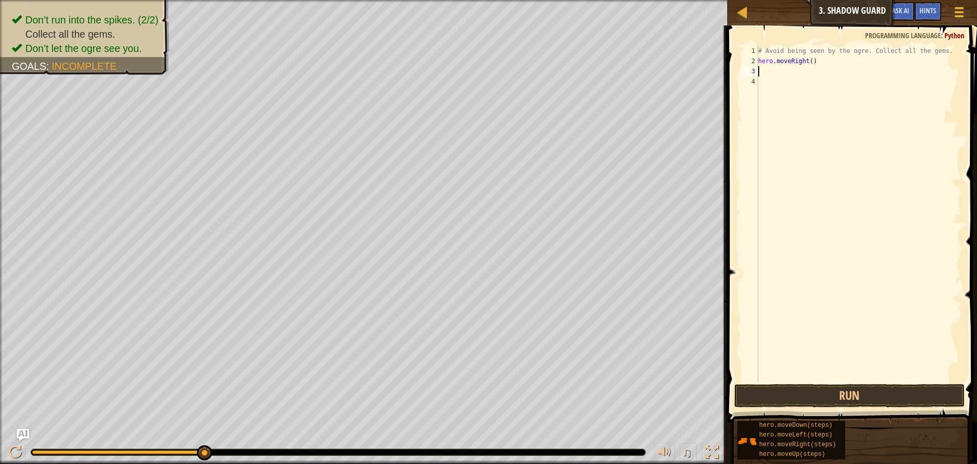
type textarea "h"
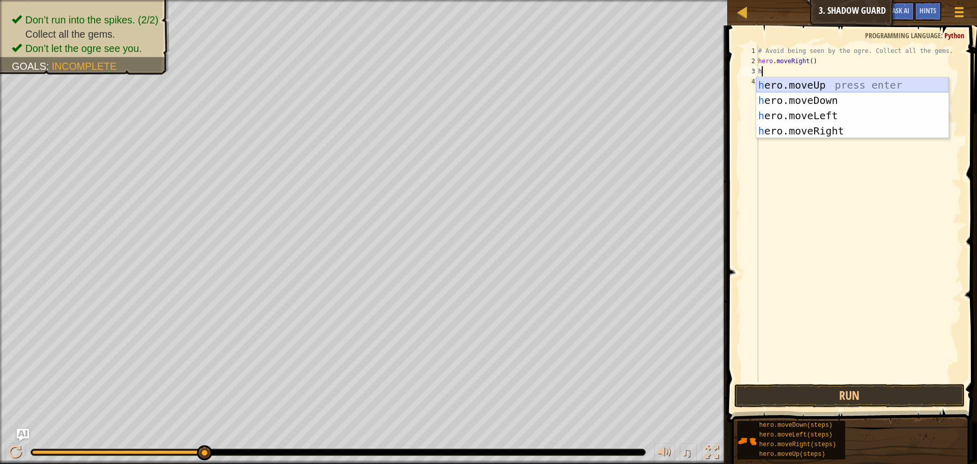
click at [874, 87] on div "h ero.moveUp press enter h ero.moveDown press enter h ero.moveLeft press enter …" at bounding box center [852, 123] width 192 height 92
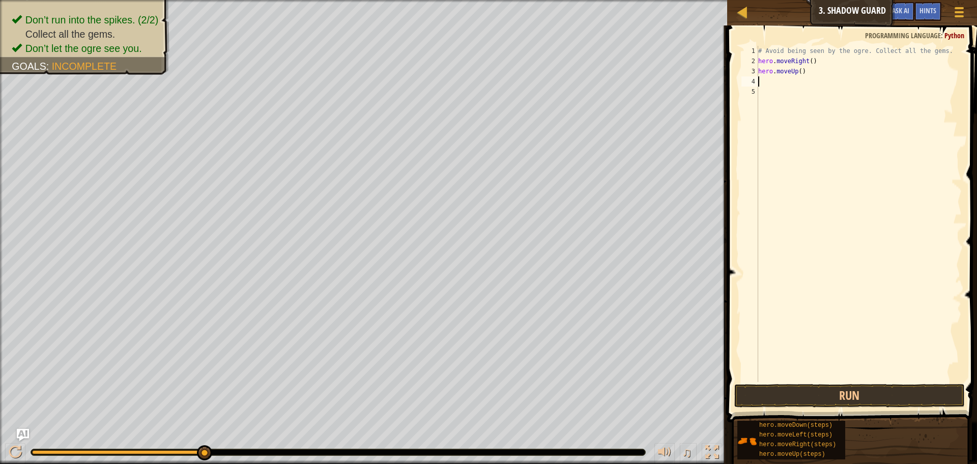
type textarea "h"
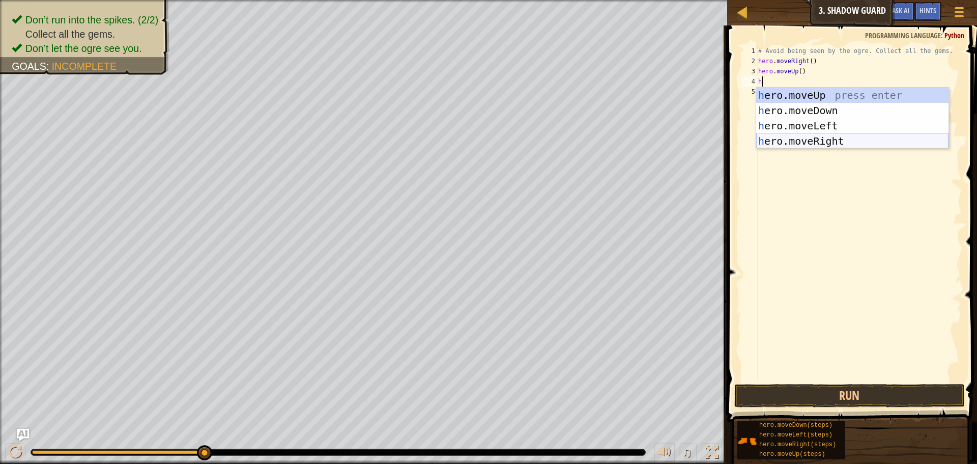
click at [822, 141] on div "h ero.moveUp press enter h ero.moveDown press enter h ero.moveLeft press enter …" at bounding box center [852, 134] width 192 height 92
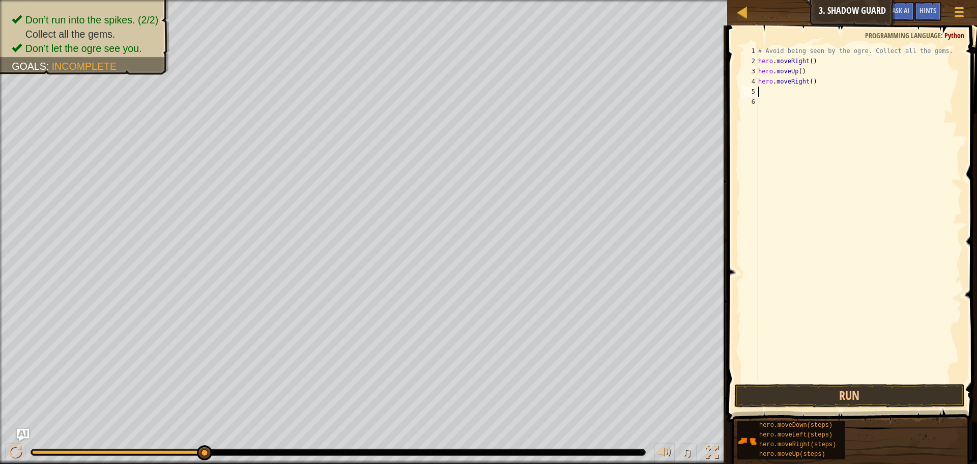
type textarea "h"
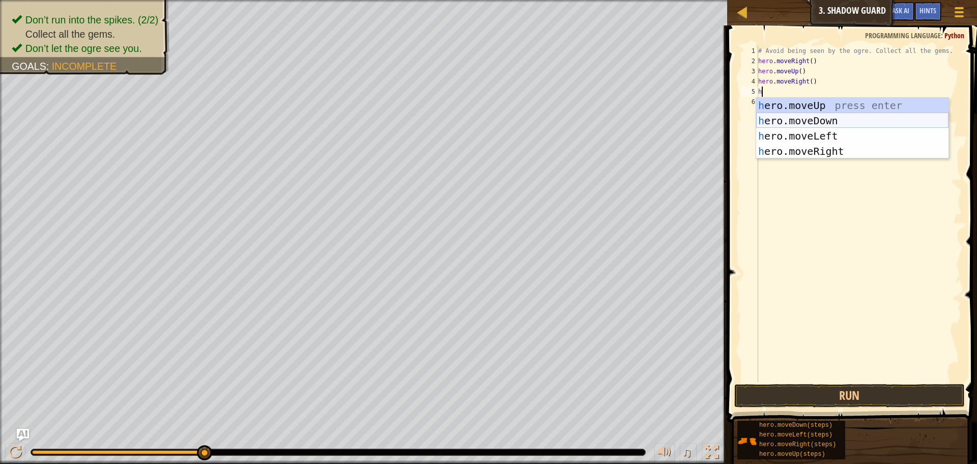
click at [835, 120] on div "h ero.moveUp press enter h ero.moveDown press enter h ero.moveLeft press enter …" at bounding box center [852, 144] width 192 height 92
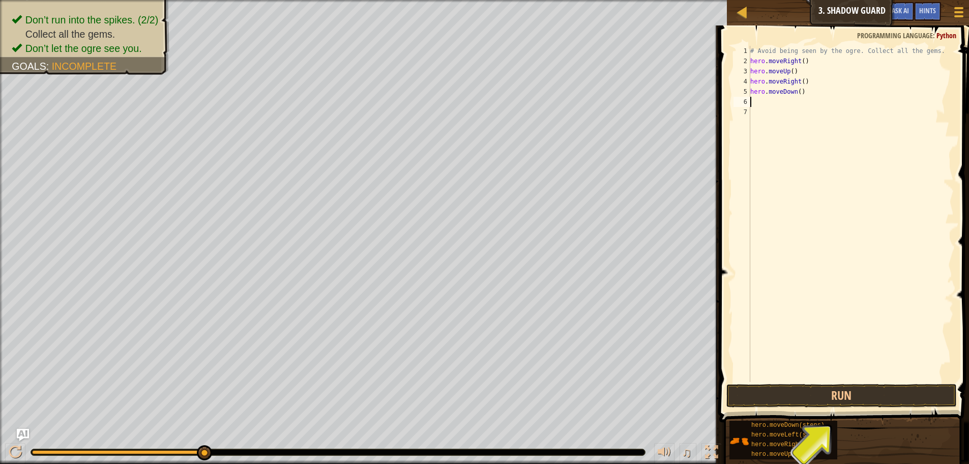
type textarea "h"
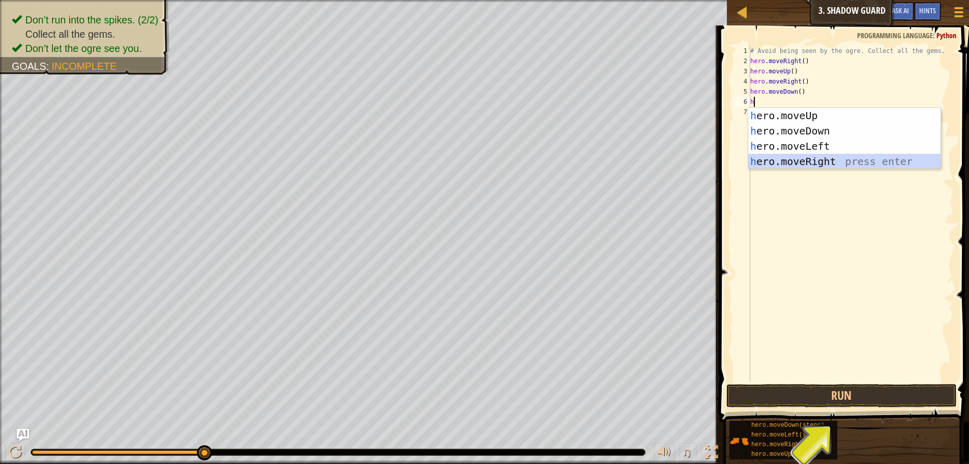
click at [813, 162] on div "h ero.moveUp press enter h ero.moveDown press enter h ero.moveLeft press enter …" at bounding box center [844, 154] width 192 height 92
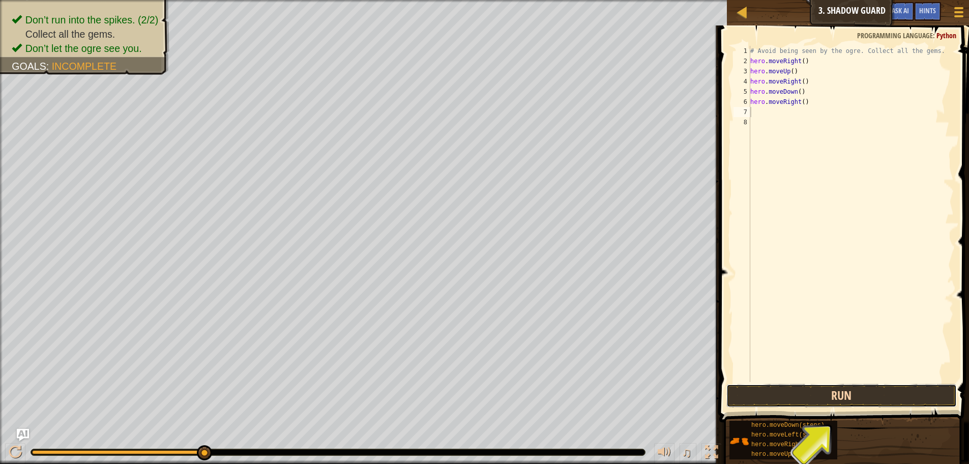
click at [840, 390] on button "Run" at bounding box center [842, 395] width 230 height 23
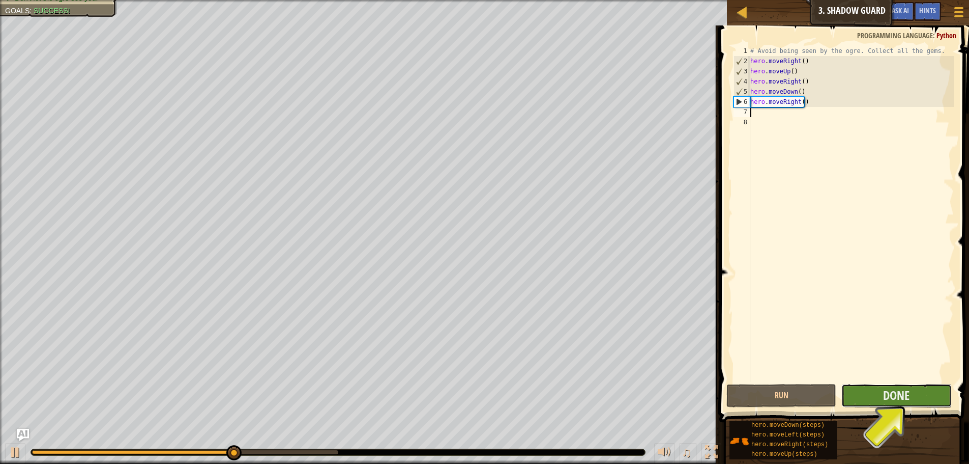
click at [931, 400] on button "Done" at bounding box center [897, 395] width 110 height 23
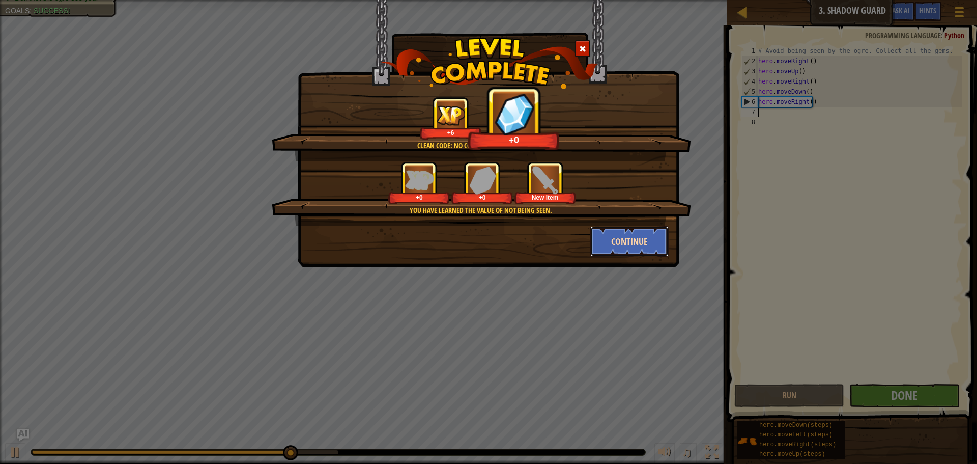
click at [622, 239] on button "Continue" at bounding box center [629, 241] width 79 height 31
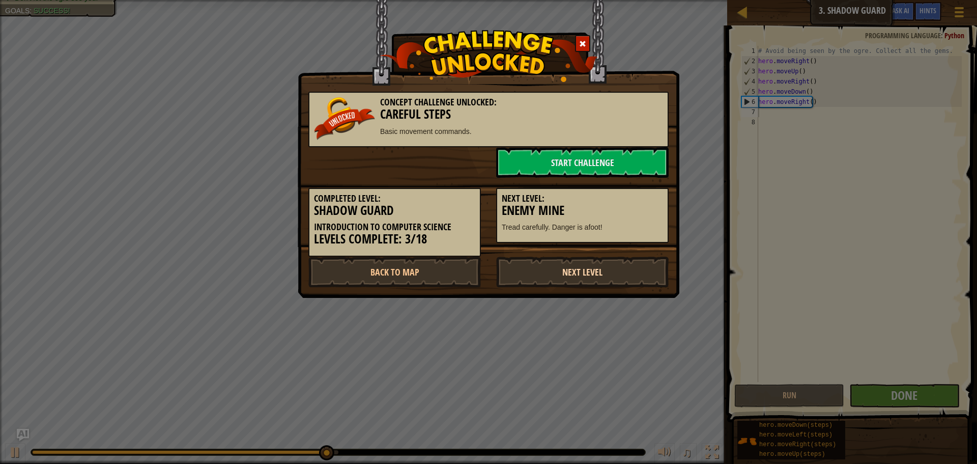
click at [595, 277] on link "Next Level" at bounding box center [582, 271] width 172 height 31
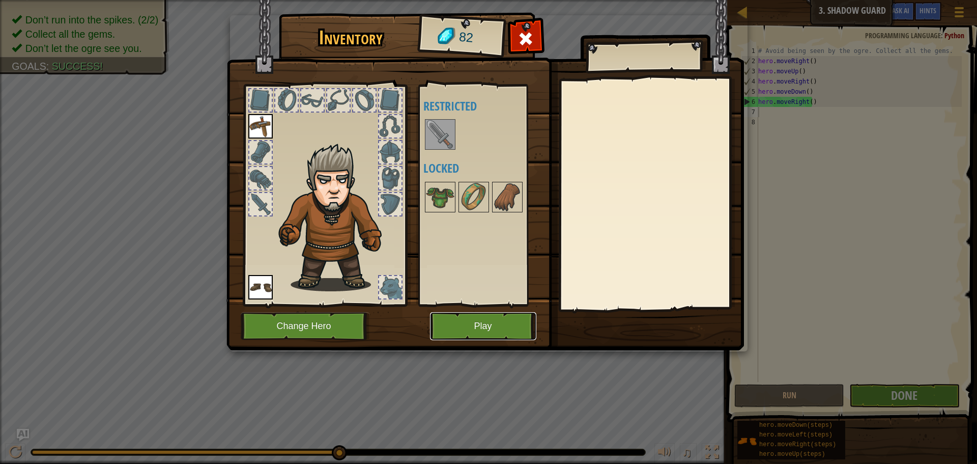
click at [513, 325] on button "Play" at bounding box center [483, 326] width 106 height 28
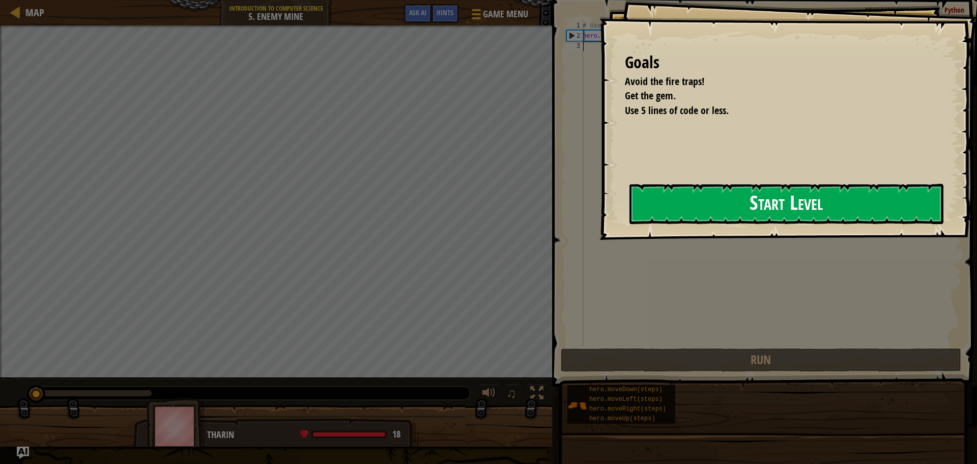
click at [717, 198] on button "Start Level" at bounding box center [786, 204] width 314 height 40
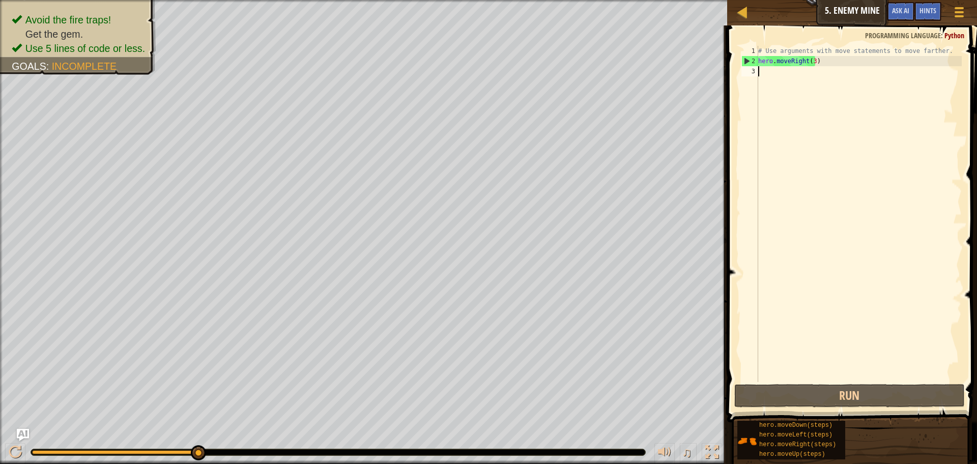
type textarea "h"
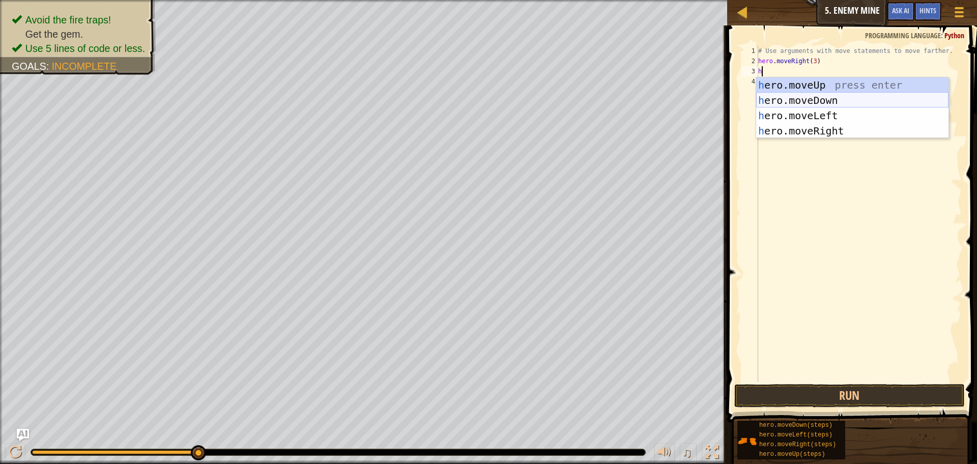
click at [815, 97] on div "h ero.moveUp press enter h ero.moveDown press enter h ero.moveLeft press enter …" at bounding box center [852, 123] width 192 height 92
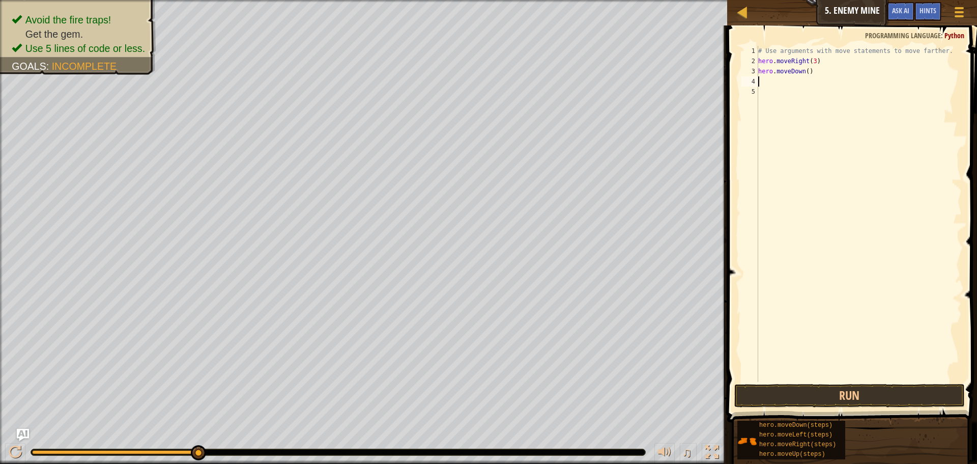
type textarea "h"
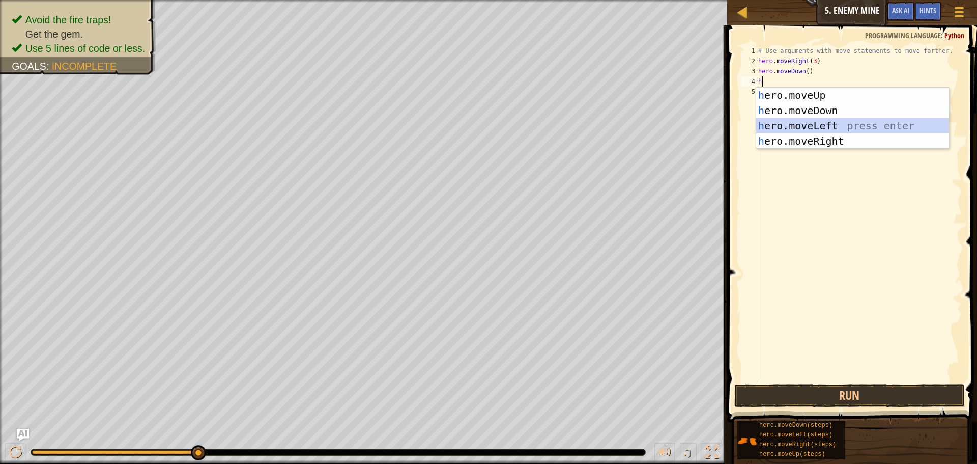
click at [815, 123] on div "h ero.moveUp press enter h ero.moveDown press enter h ero.moveLeft press enter …" at bounding box center [852, 134] width 192 height 92
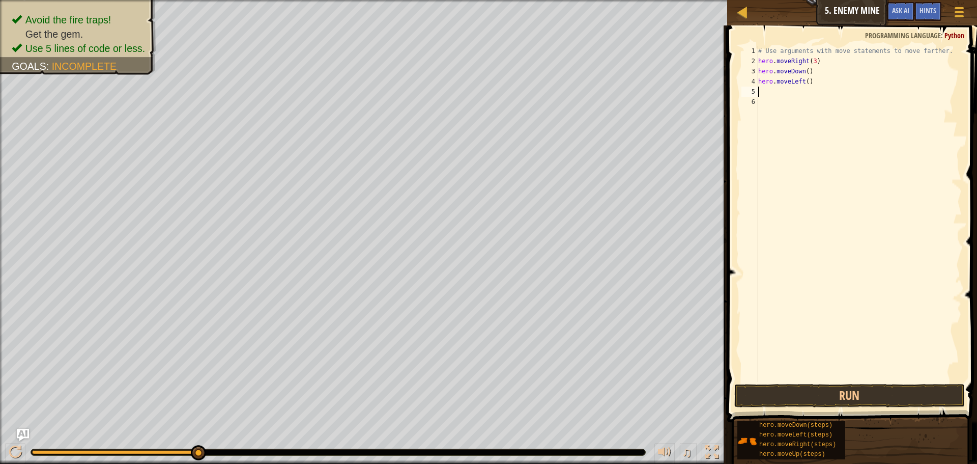
type textarea "h"
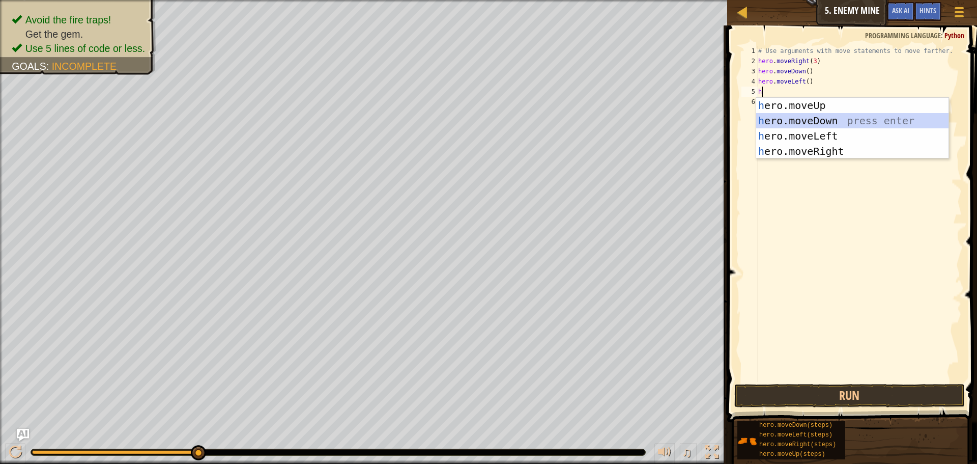
click at [818, 123] on div "h ero.moveUp press enter h ero.moveDown press enter h ero.moveLeft press enter …" at bounding box center [852, 144] width 192 height 92
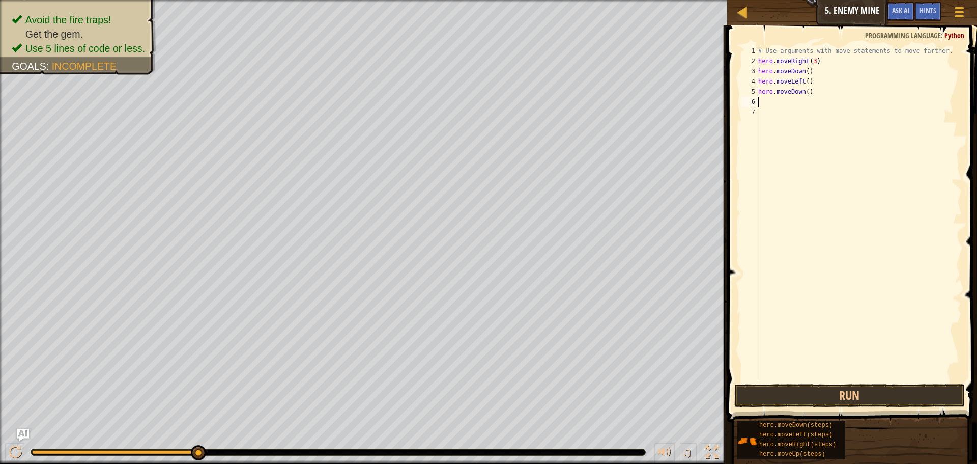
type textarea "h"
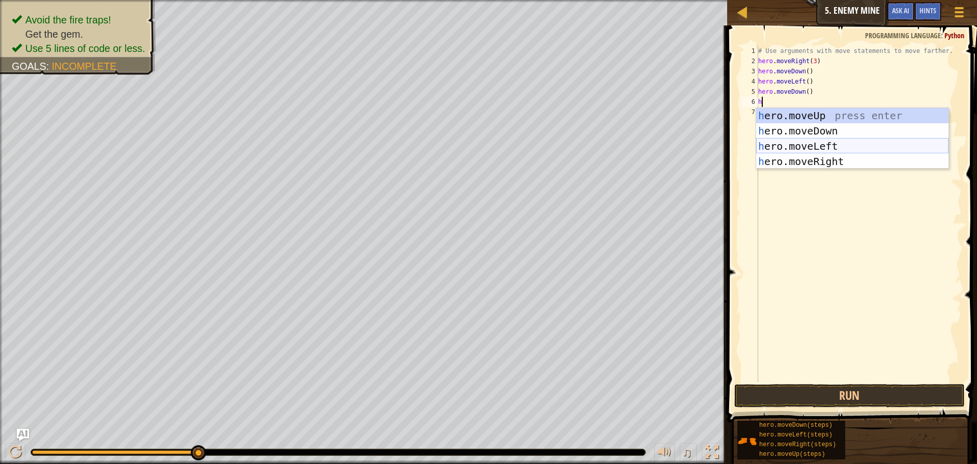
click at [820, 138] on div "h ero.moveUp press enter h ero.moveDown press enter h ero.moveLeft press enter …" at bounding box center [852, 154] width 192 height 92
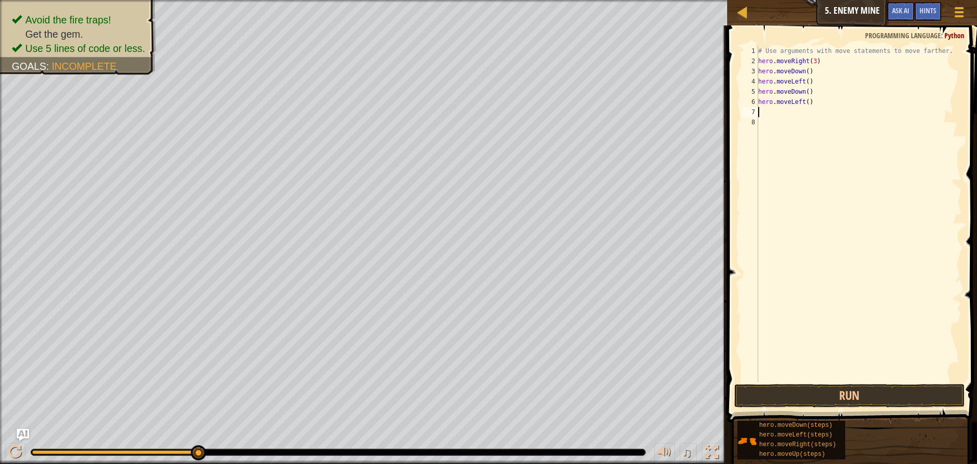
click at [820, 102] on div "# Use arguments with move statements to move farther. hero . moveRight ( 3 ) he…" at bounding box center [859, 224] width 206 height 356
click at [804, 94] on div "# Use arguments with move statements to move farther. hero . moveRight ( 3 ) he…" at bounding box center [859, 224] width 206 height 356
drag, startPoint x: 808, startPoint y: 106, endPoint x: 744, endPoint y: 106, distance: 63.6
click at [744, 106] on div "hero.moveDown(3) 1 2 3 4 5 6 7 8 # Use arguments with move statements to move f…" at bounding box center [850, 214] width 222 height 336
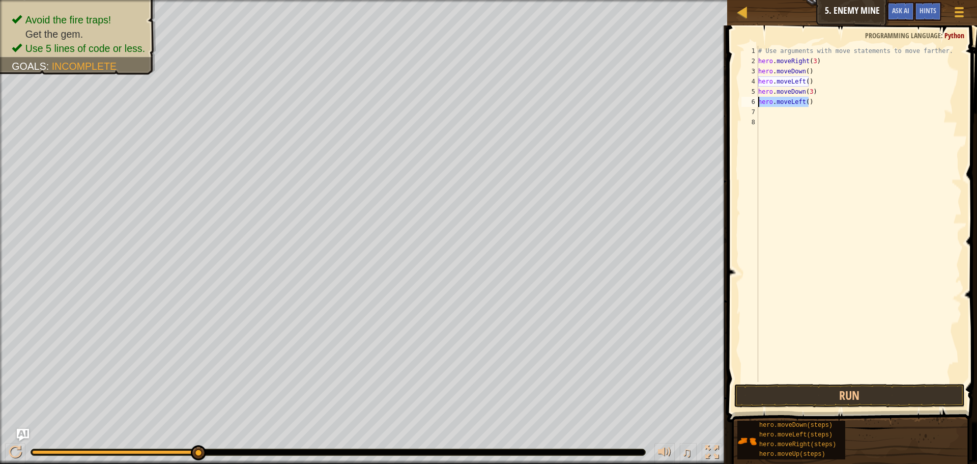
type textarea "hero.moveLeft()"
click at [851, 388] on button "Run" at bounding box center [849, 395] width 230 height 23
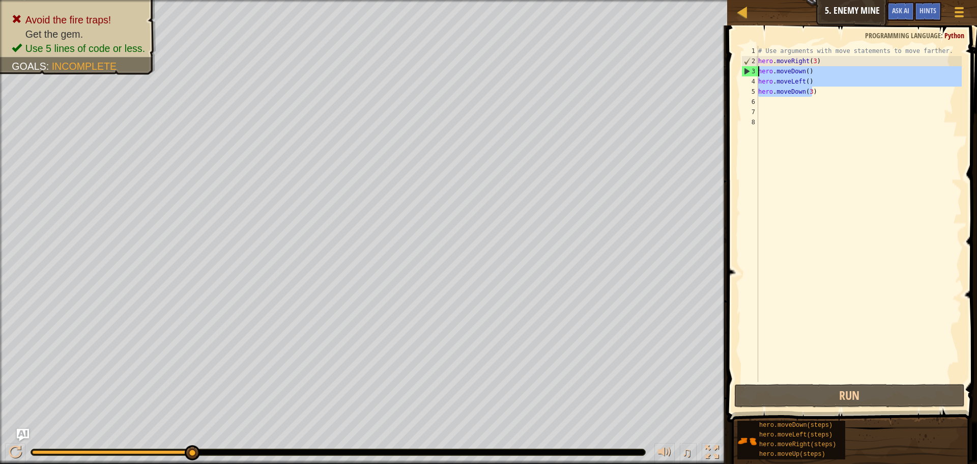
drag, startPoint x: 820, startPoint y: 94, endPoint x: 753, endPoint y: 75, distance: 70.4
click at [753, 75] on div "1 2 3 4 5 6 7 8 # Use arguments with move statements to move farther. hero . mo…" at bounding box center [850, 214] width 222 height 336
type textarea "hero.moveDown() hero.moveLeft()"
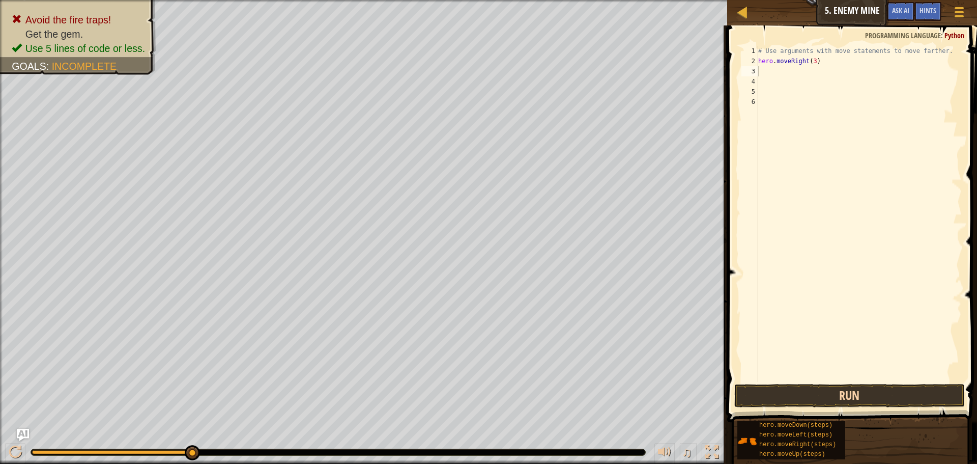
drag, startPoint x: 874, startPoint y: 408, endPoint x: 877, endPoint y: 397, distance: 11.0
click at [875, 407] on span at bounding box center [853, 209] width 258 height 426
click at [877, 396] on button "Run" at bounding box center [849, 395] width 230 height 23
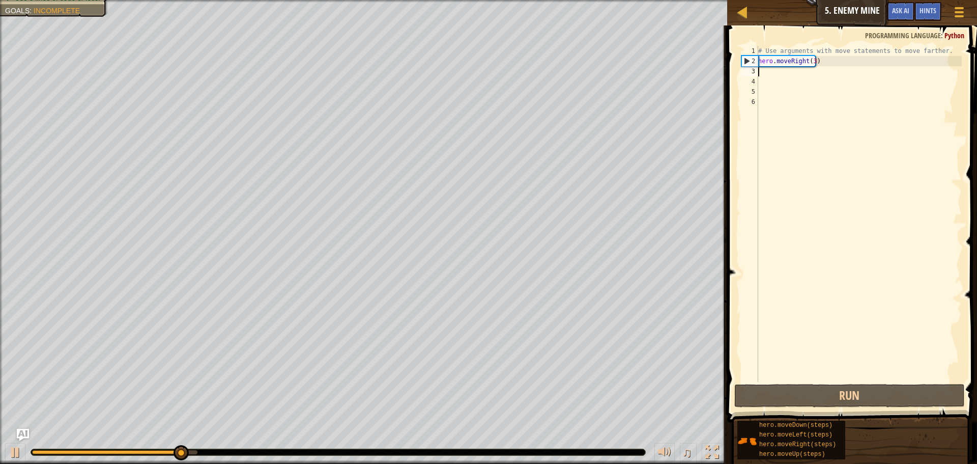
type textarea "h"
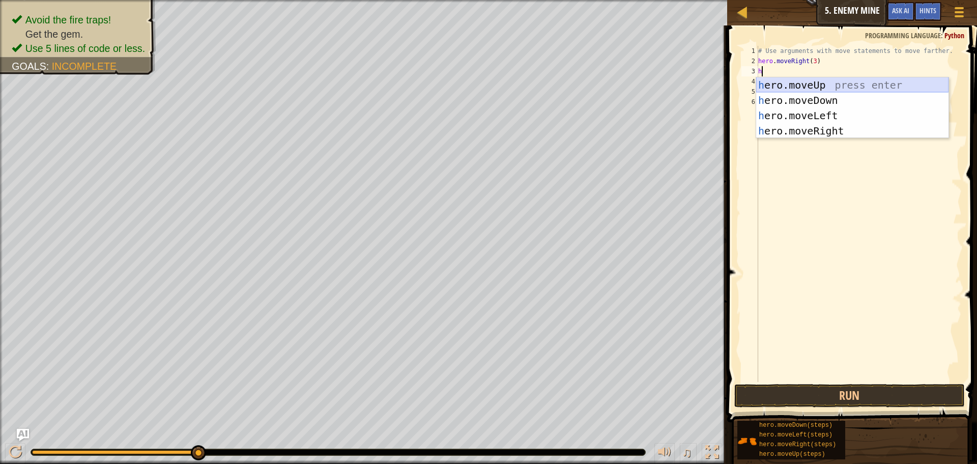
click at [802, 85] on div "h ero.moveUp press enter h ero.moveDown press enter h ero.moveLeft press enter …" at bounding box center [852, 123] width 192 height 92
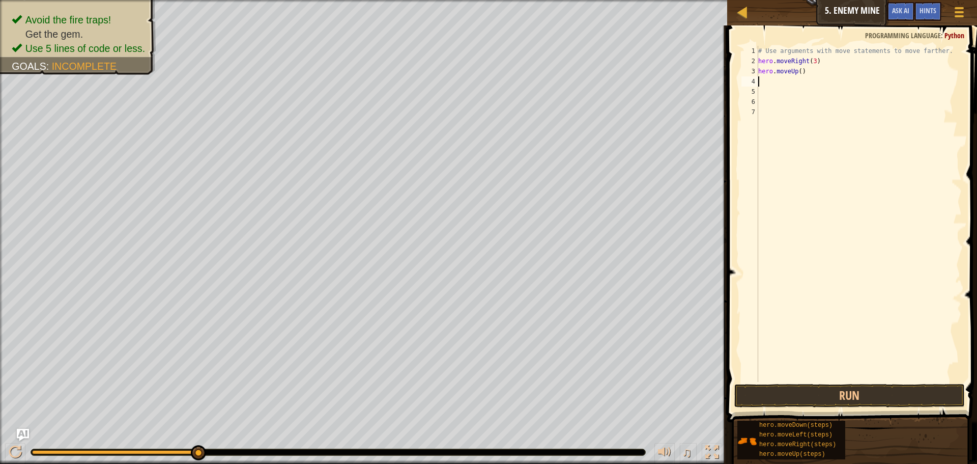
type textarea "h"
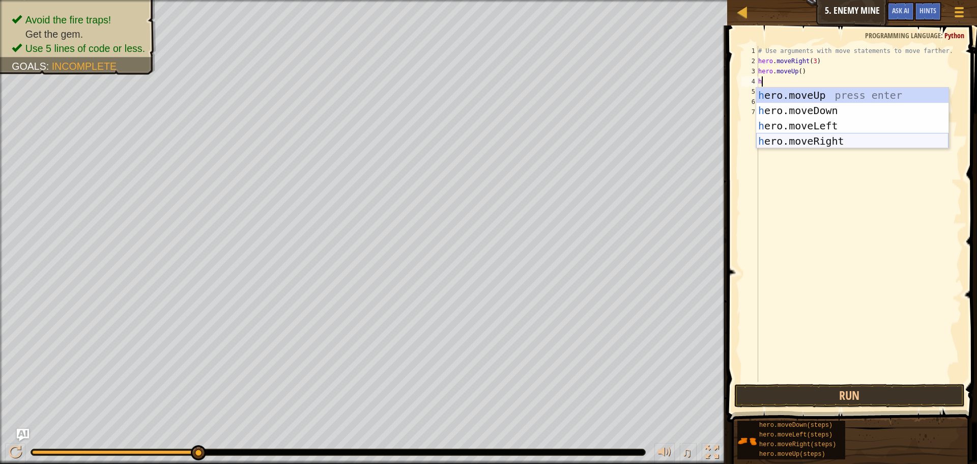
click at [820, 138] on div "h ero.moveUp press enter h ero.moveDown press enter h ero.moveLeft press enter …" at bounding box center [852, 134] width 192 height 92
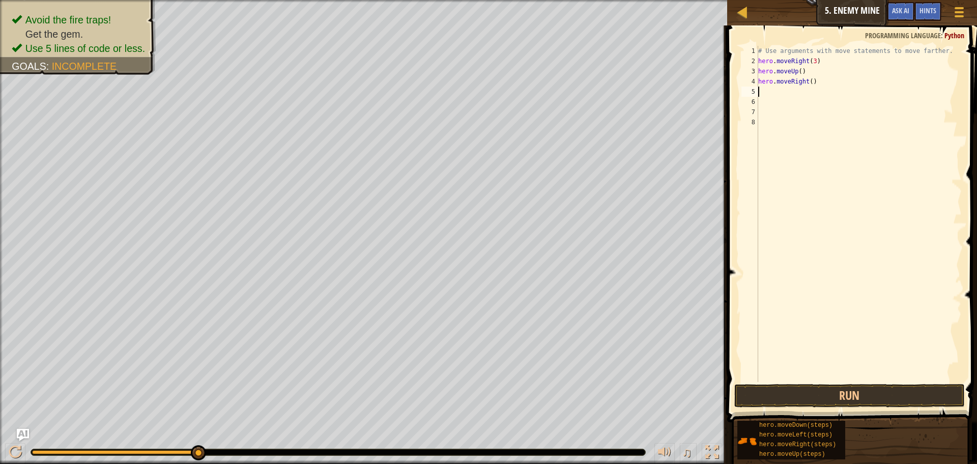
type textarea "h"
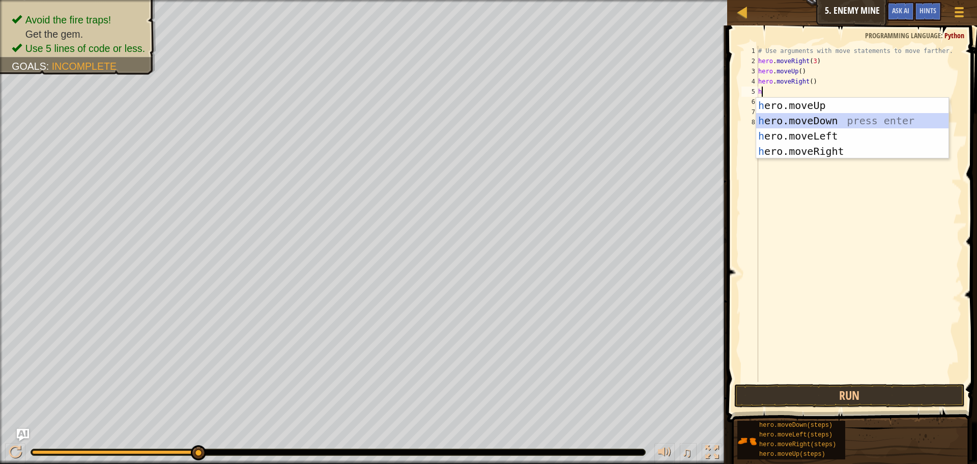
click at [827, 124] on div "h ero.moveUp press enter h ero.moveDown press enter h ero.moveLeft press enter …" at bounding box center [852, 144] width 192 height 92
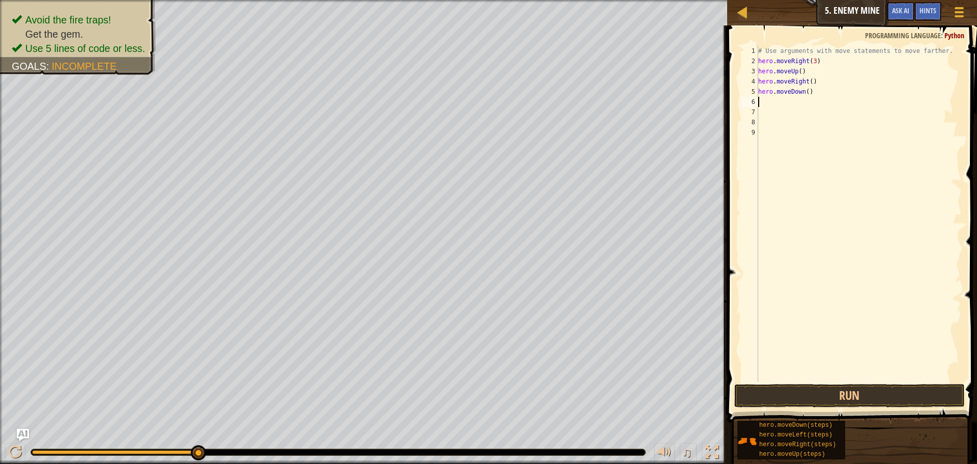
click at [802, 93] on div "# Use arguments with move statements to move farther. hero . moveRight ( 3 ) he…" at bounding box center [859, 224] width 206 height 356
click at [804, 95] on div "# Use arguments with move statements to move farther. hero . moveRight ( 3 ) he…" at bounding box center [859, 224] width 206 height 356
type textarea "hero.moveDown(3)"
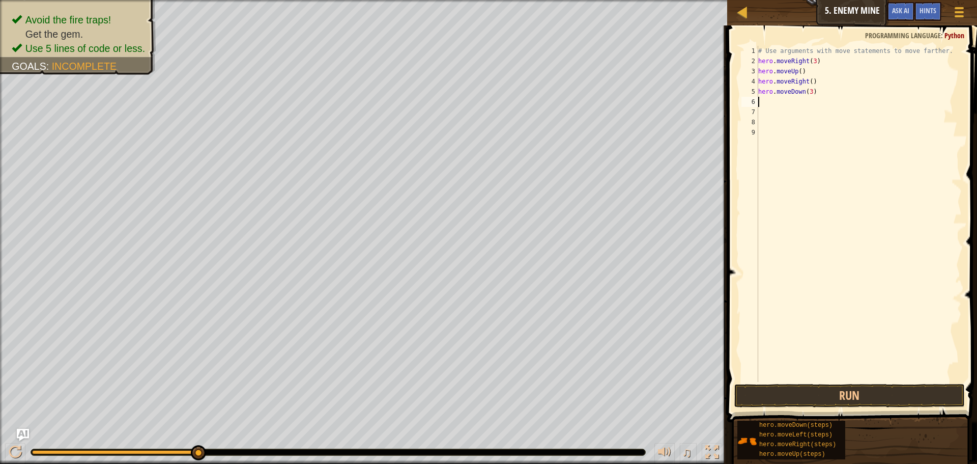
click at [772, 102] on div "# Use arguments with move statements to move farther. hero . moveRight ( 3 ) he…" at bounding box center [859, 224] width 206 height 356
type textarea "h"
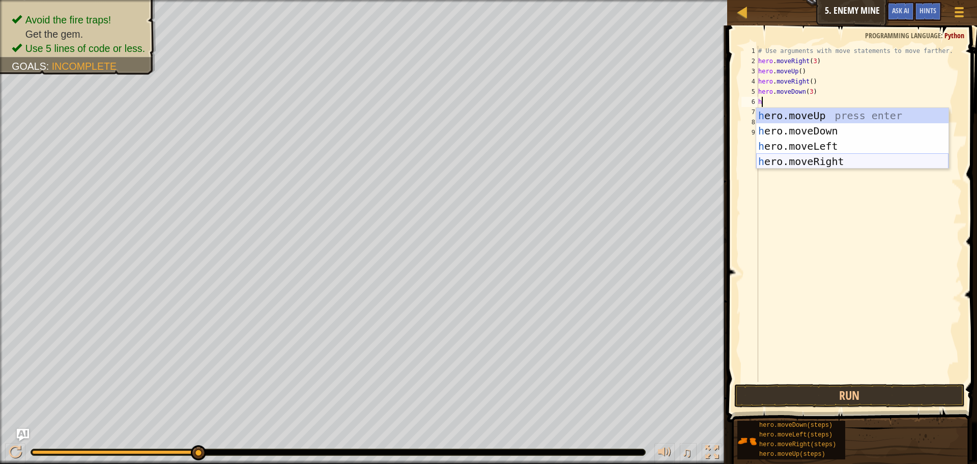
click at [826, 161] on div "h ero.moveUp press enter h ero.moveDown press enter h ero.moveLeft press enter …" at bounding box center [852, 154] width 192 height 92
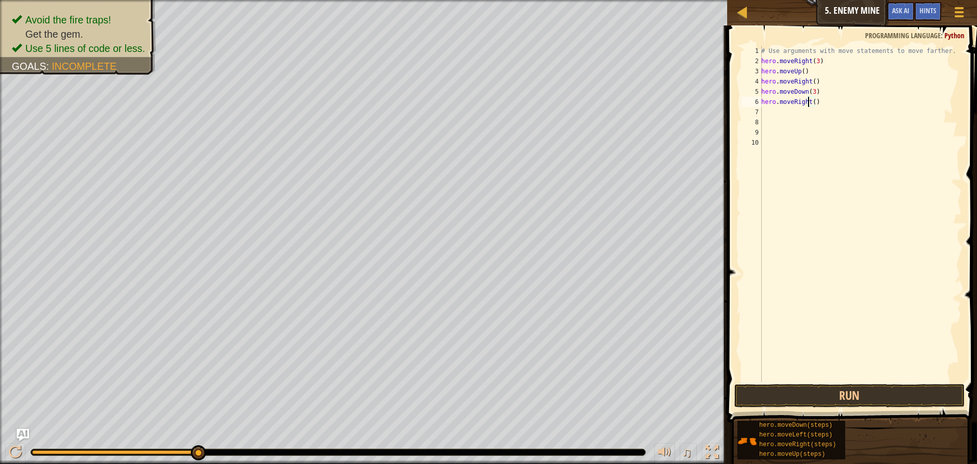
click at [810, 103] on div "# Use arguments with move statements to move farther. hero . moveRight ( 3 ) he…" at bounding box center [860, 224] width 203 height 356
type textarea "hero.moveRight(2)"
click at [885, 391] on button "Run" at bounding box center [849, 395] width 230 height 23
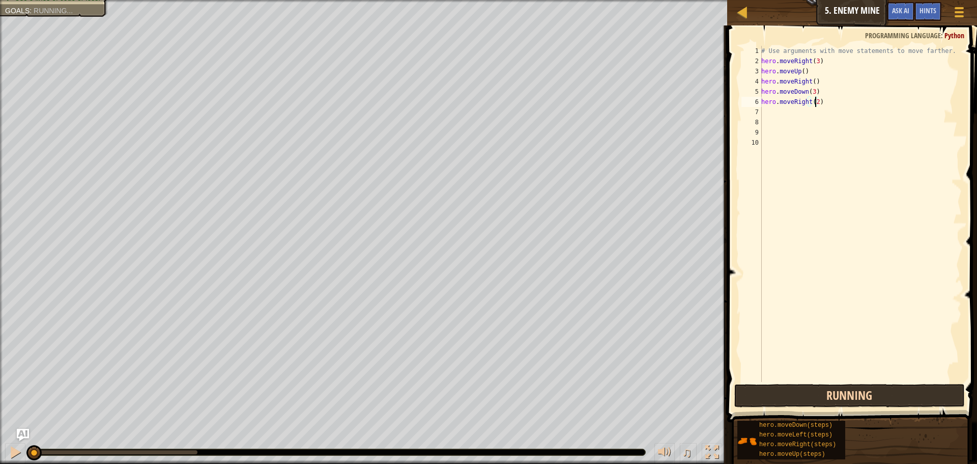
click at [885, 391] on button "Running" at bounding box center [849, 395] width 230 height 23
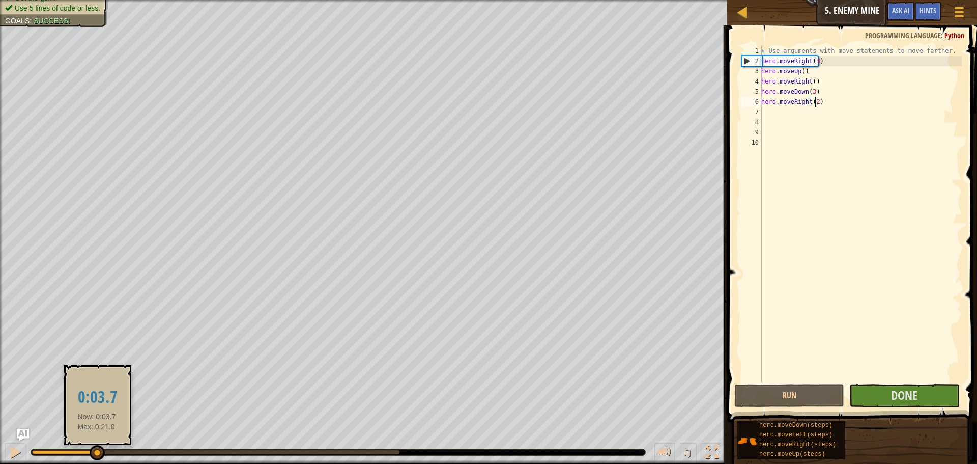
drag, startPoint x: 94, startPoint y: 458, endPoint x: 103, endPoint y: 458, distance: 8.6
click at [103, 458] on div at bounding box center [97, 452] width 15 height 15
click at [105, 459] on div at bounding box center [97, 452] width 15 height 15
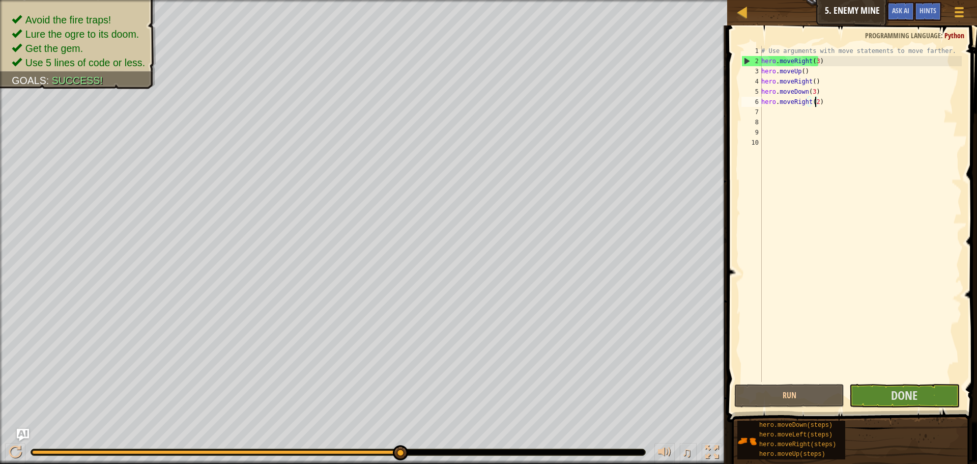
drag, startPoint x: 122, startPoint y: 459, endPoint x: 700, endPoint y: 472, distance: 577.7
click at [700, 0] on html "Map Introduction to Computer Science 5. Enemy Mine Game Menu Done Hints Ask AI …" at bounding box center [488, 0] width 977 height 0
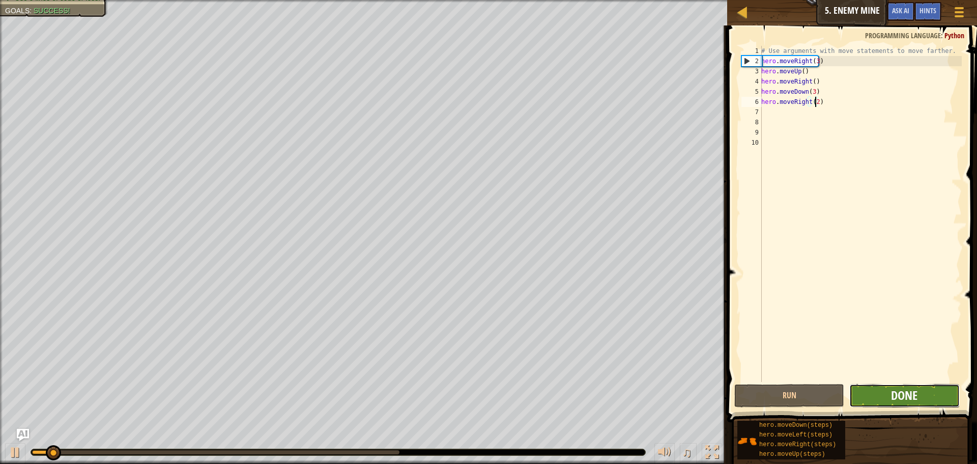
click at [893, 400] on span "Done" at bounding box center [904, 395] width 26 height 16
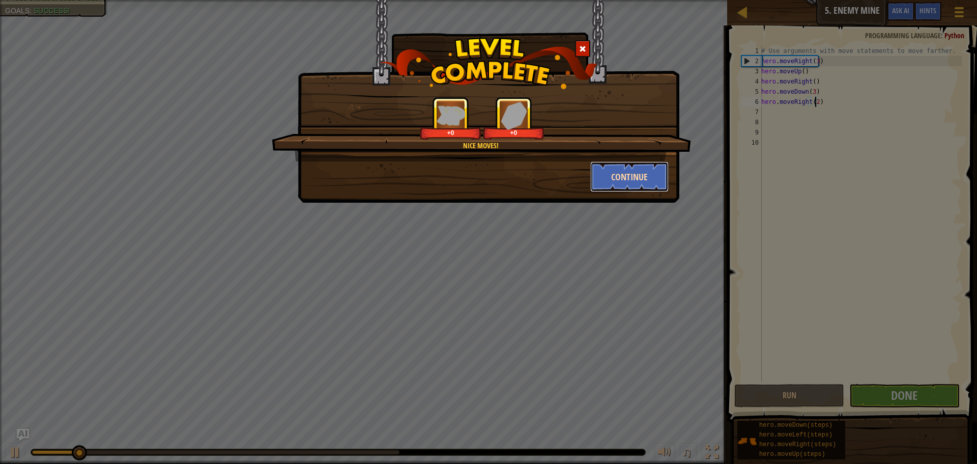
click at [636, 184] on button "Continue" at bounding box center [629, 176] width 79 height 31
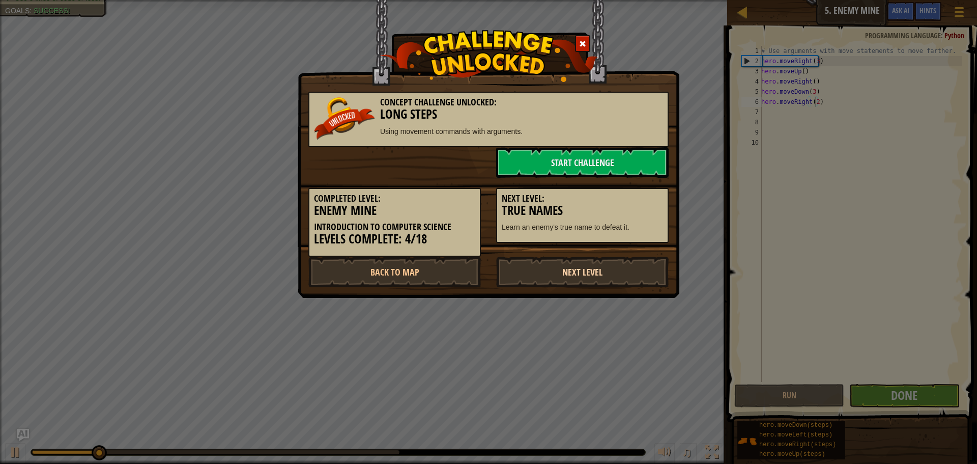
click at [616, 275] on link "Next Level" at bounding box center [582, 271] width 172 height 31
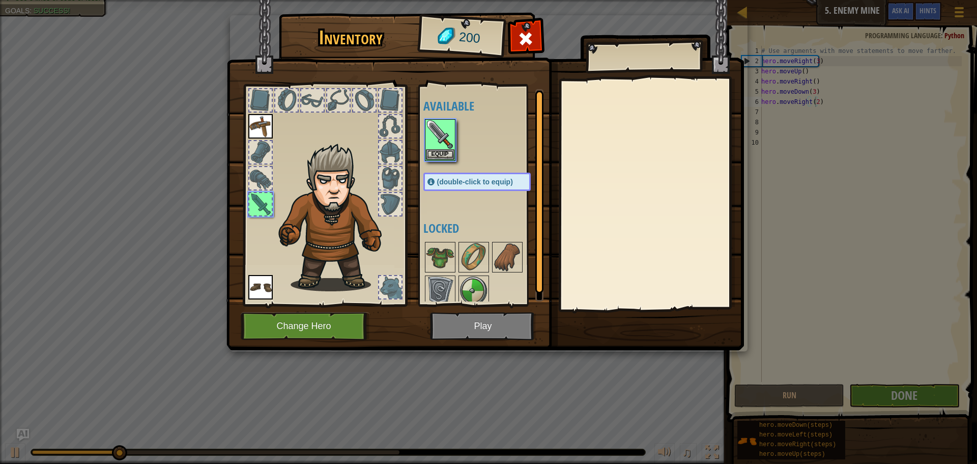
click at [434, 331] on img at bounding box center [484, 165] width 517 height 369
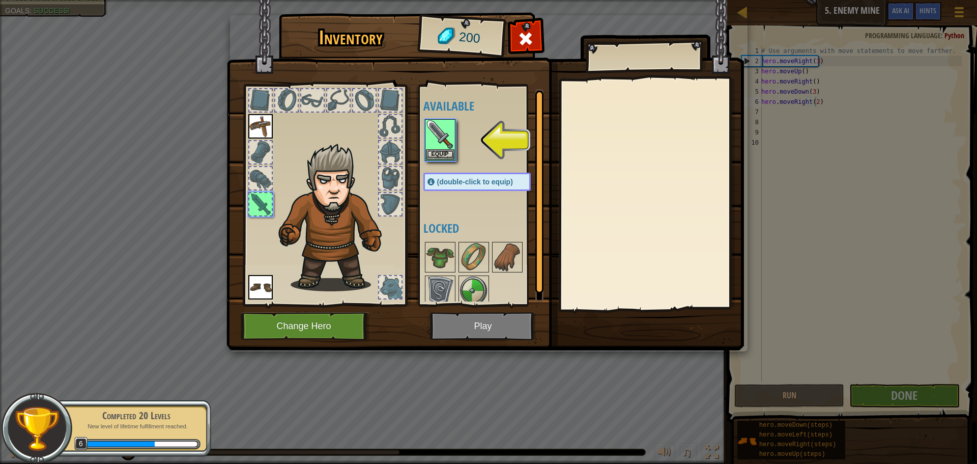
click at [445, 325] on img at bounding box center [484, 165] width 517 height 369
click at [442, 135] on img at bounding box center [440, 134] width 28 height 28
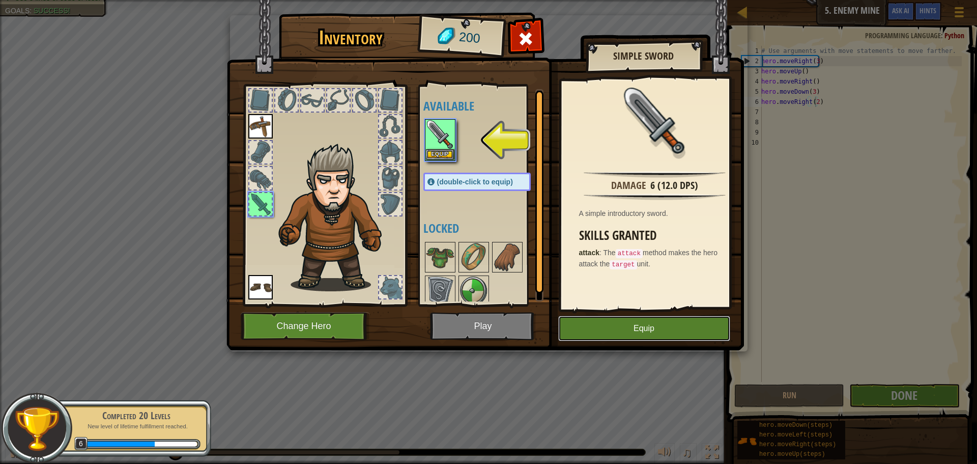
click at [601, 331] on button "Equip" at bounding box center [644, 327] width 172 height 25
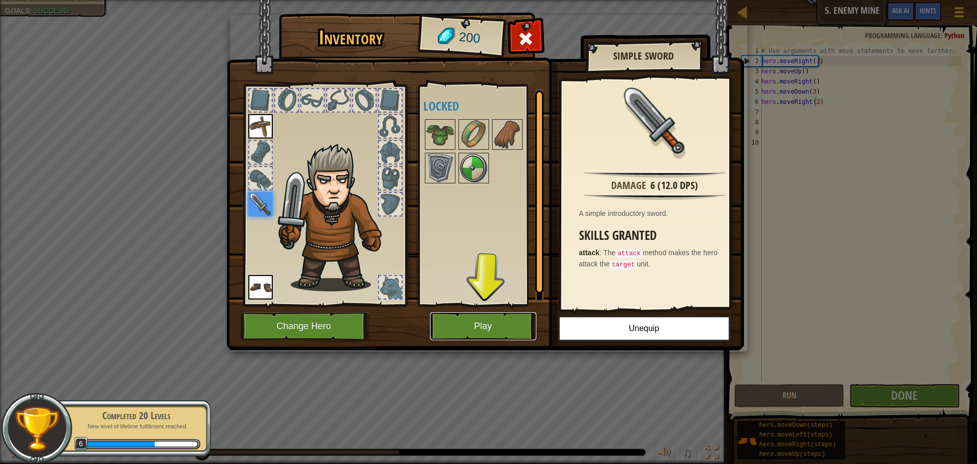
click at [505, 321] on button "Play" at bounding box center [483, 326] width 106 height 28
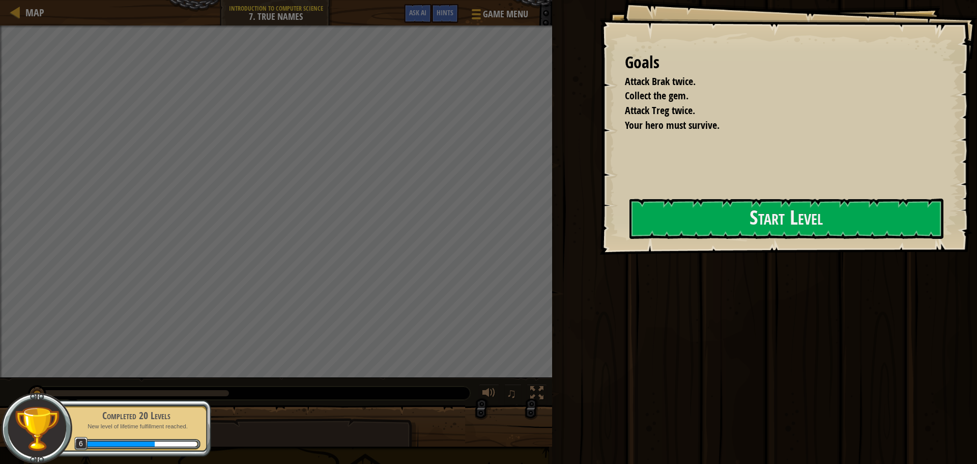
drag, startPoint x: 589, startPoint y: 370, endPoint x: 672, endPoint y: 99, distance: 283.6
click at [595, 343] on div "Run Submit Done" at bounding box center [763, 229] width 428 height 458
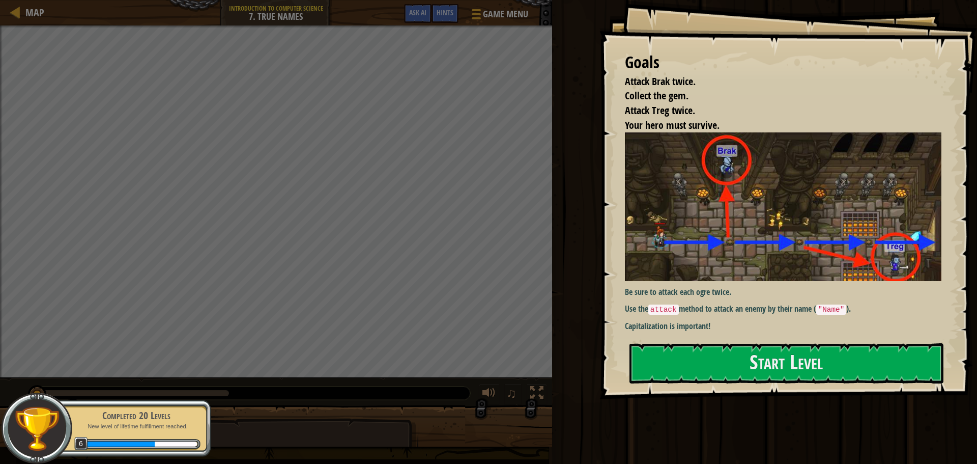
click at [832, 193] on img at bounding box center [787, 206] width 324 height 149
click at [834, 193] on img at bounding box center [787, 206] width 324 height 149
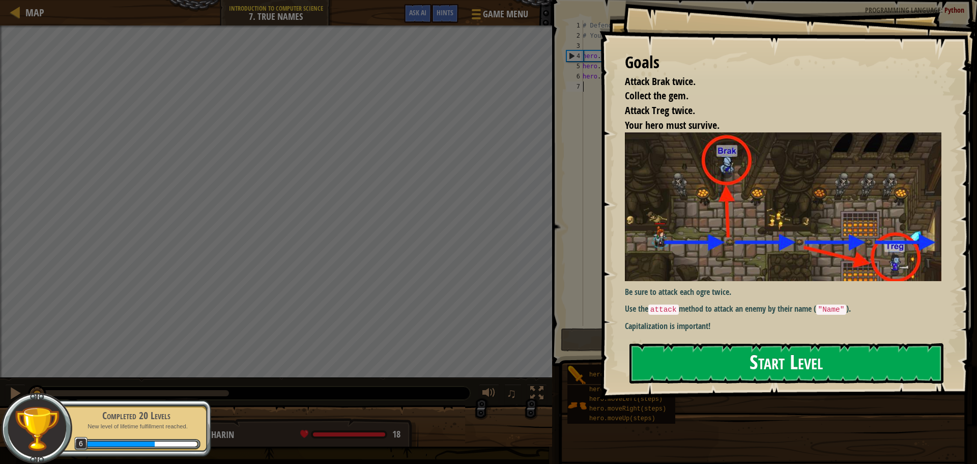
click at [812, 360] on button "Start Level" at bounding box center [786, 363] width 314 height 40
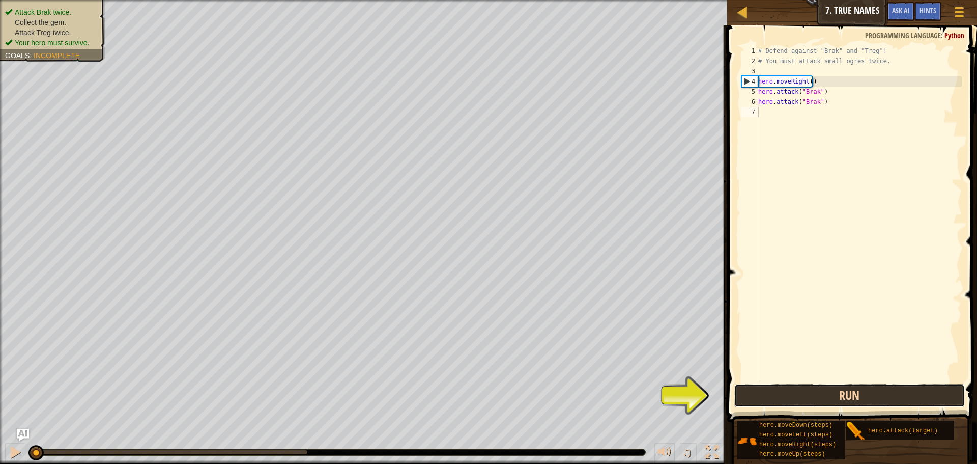
click at [863, 396] on button "Run" at bounding box center [849, 395] width 230 height 23
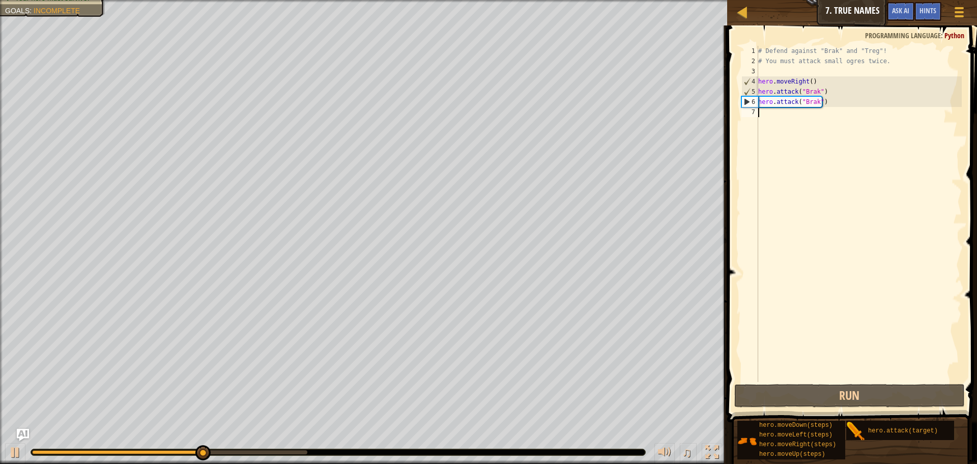
click at [784, 123] on div "# Defend against "Brak" and "Treg"! # You must attack small ogres twice. hero .…" at bounding box center [859, 224] width 206 height 356
click at [782, 117] on div "# Defend against "Brak" and "Treg"! # You must attack small ogres twice. hero .…" at bounding box center [859, 224] width 206 height 356
type textarea "h"
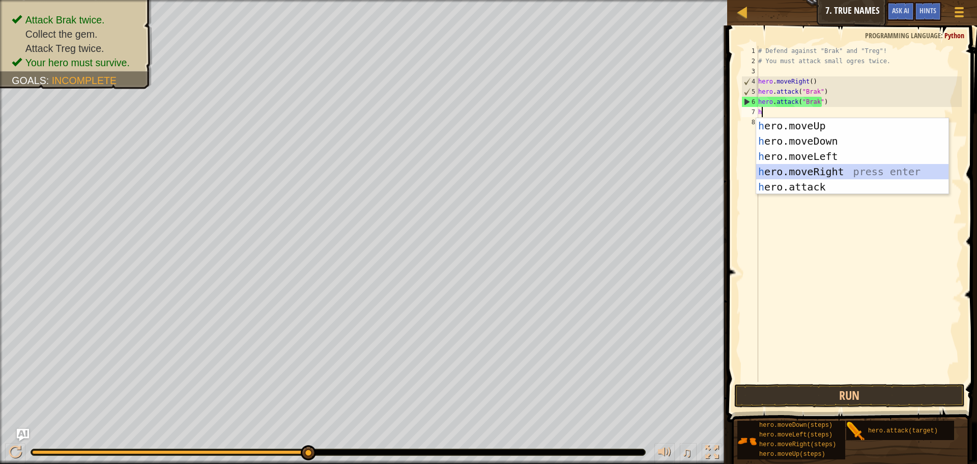
click at [817, 167] on div "h ero.moveUp press enter h ero.moveDown press enter h ero.moveLeft press enter …" at bounding box center [852, 171] width 192 height 107
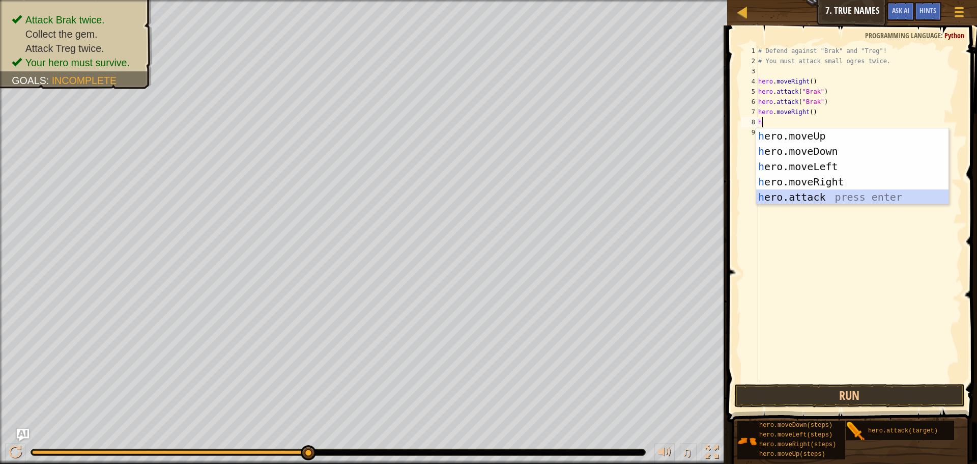
click at [836, 194] on div "h ero.moveUp press enter h ero.moveDown press enter h ero.moveLeft press enter …" at bounding box center [852, 181] width 192 height 107
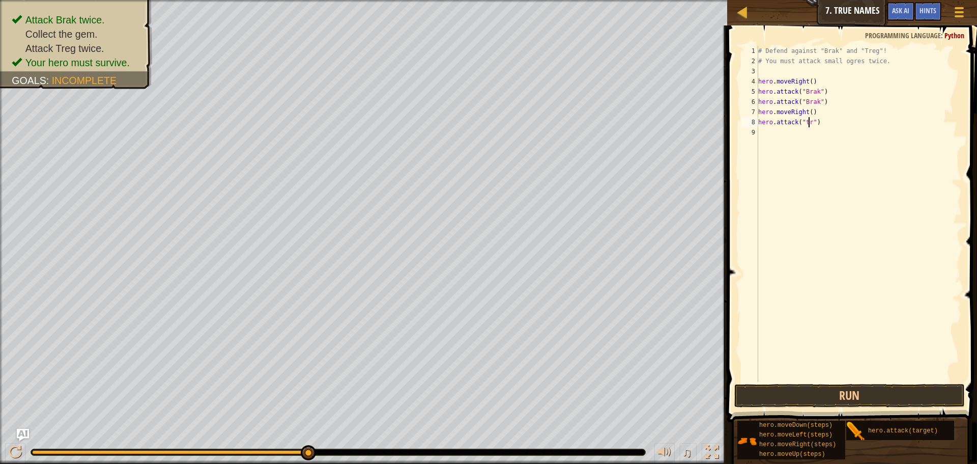
scroll to position [5, 5]
click at [878, 395] on button "Run" at bounding box center [849, 395] width 230 height 23
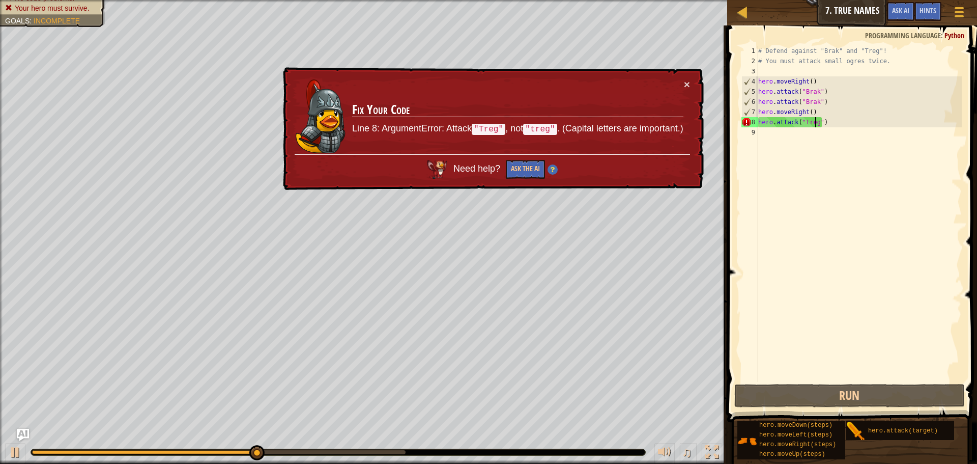
click at [804, 123] on div "# Defend against "Brak" and "Treg"! # You must attack small ogres twice. hero .…" at bounding box center [859, 224] width 206 height 356
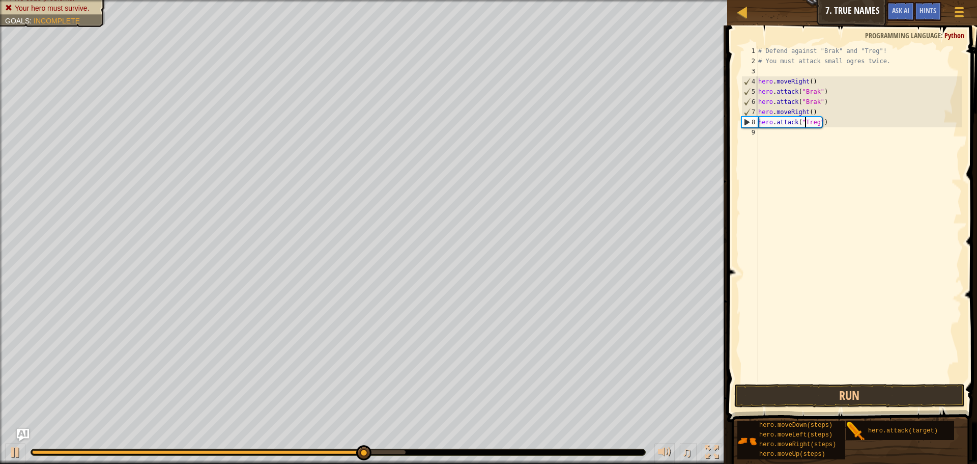
scroll to position [5, 4]
type textarea "hero.attack("Treg")"
click at [839, 403] on button "Run" at bounding box center [849, 395] width 230 height 23
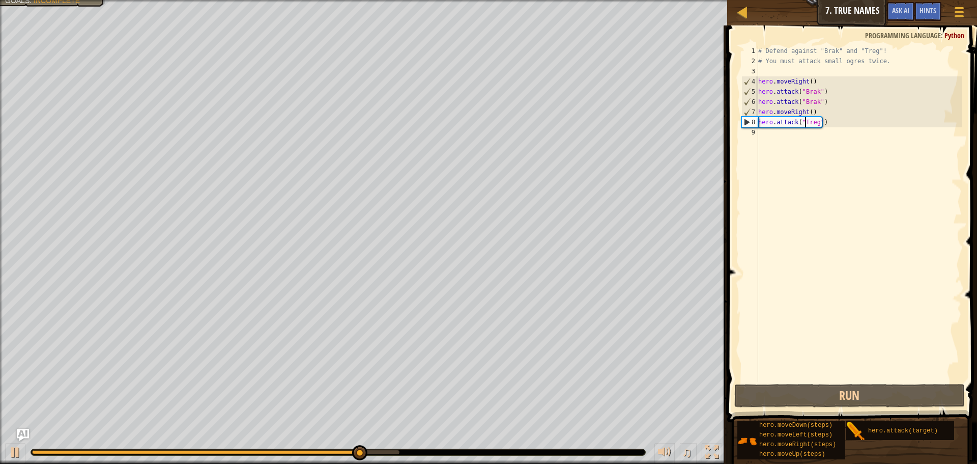
click at [784, 136] on div "# Defend against "Brak" and "Treg"! # You must attack small ogres twice. hero .…" at bounding box center [859, 224] width 206 height 356
click at [832, 125] on div "# Defend against "Brak" and "Treg"! # You must attack small ogres twice. hero .…" at bounding box center [859, 224] width 206 height 356
type textarea "hero.attack("Treg")"
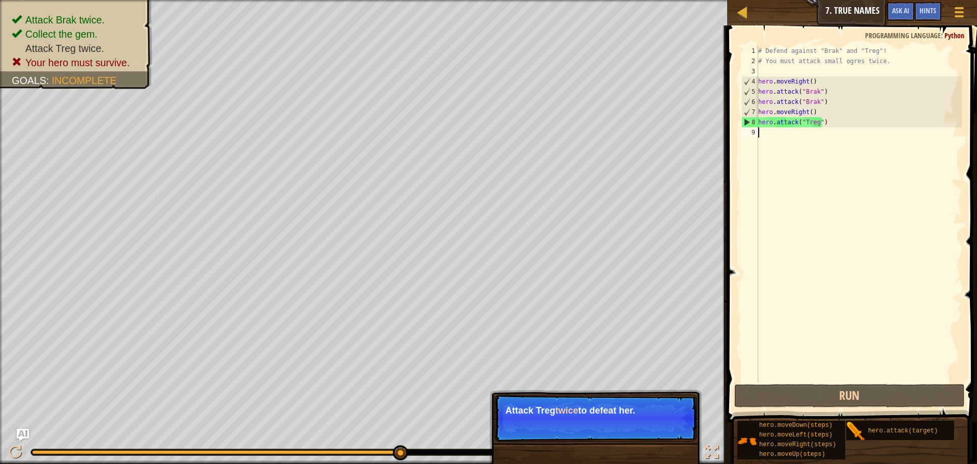
click at [768, 140] on div "# Defend against "Brak" and "Treg"! # You must attack small ogres twice. hero .…" at bounding box center [859, 224] width 206 height 356
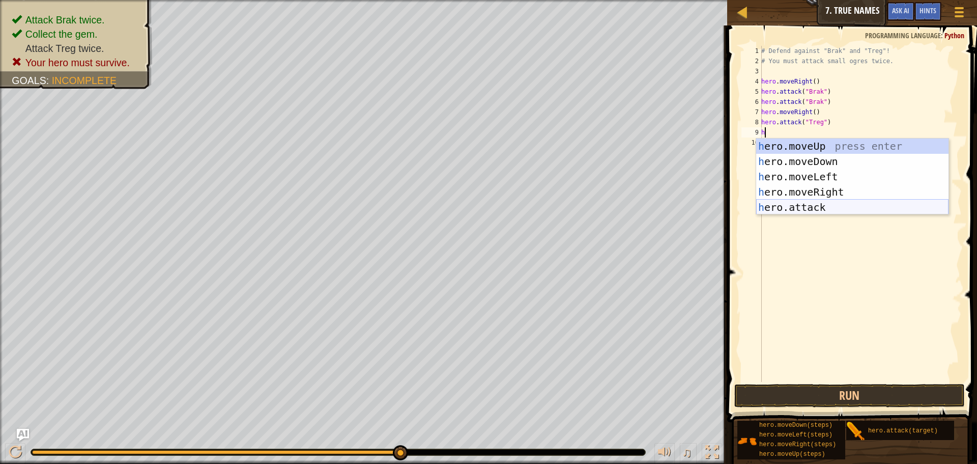
click at [810, 201] on div "h ero.moveUp press enter h ero.moveDown press enter h ero.moveLeft press enter …" at bounding box center [852, 191] width 192 height 107
type textarea "hero.attack("Enemy Name")"
click at [810, 201] on div "# Defend against "Brak" and "Treg"! # You must attack small ogres twice. hero .…" at bounding box center [860, 224] width 203 height 356
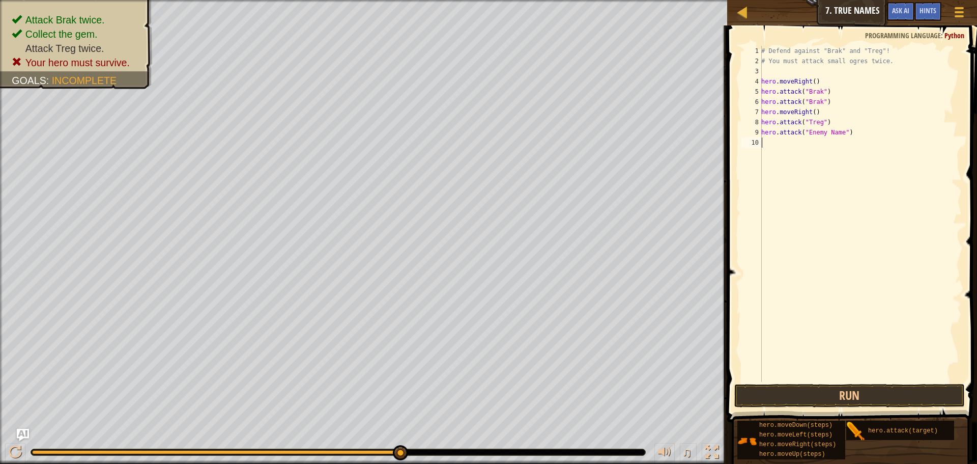
click at [835, 131] on div "# Defend against "Brak" and "Treg"! # You must attack small ogres twice. hero .…" at bounding box center [860, 224] width 203 height 356
click at [834, 131] on div "# Defend against "Brak" and "Treg"! # You must attack small ogres twice. hero .…" at bounding box center [860, 224] width 203 height 356
click at [828, 133] on div "# Defend against "Brak" and "Treg"! # You must attack small ogres twice. hero .…" at bounding box center [860, 214] width 203 height 336
click at [819, 133] on div "# Defend against "Brak" and "Treg"! # You must attack small ogres twice. hero .…" at bounding box center [860, 224] width 203 height 356
click at [804, 134] on div "# Defend against "Brak" and "Treg"! # You must attack small ogres twice. hero .…" at bounding box center [860, 224] width 203 height 356
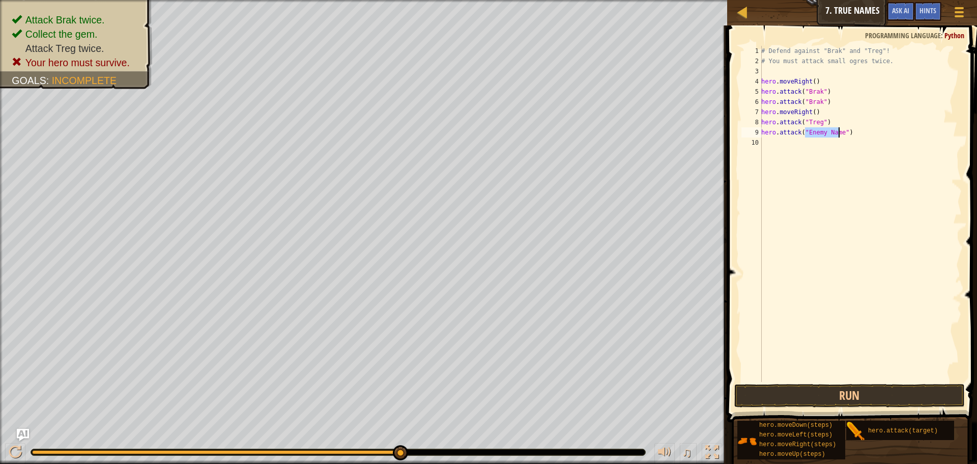
drag, startPoint x: 804, startPoint y: 134, endPoint x: 837, endPoint y: 135, distance: 32.6
click at [837, 135] on div "# Defend against "Brak" and "Treg"! # You must attack small ogres twice. hero .…" at bounding box center [860, 224] width 203 height 356
type textarea "hero.attack("Treg")"
click at [781, 147] on div "# Defend against "Brak" and "Treg"! # You must attack small ogres twice. hero .…" at bounding box center [860, 224] width 203 height 356
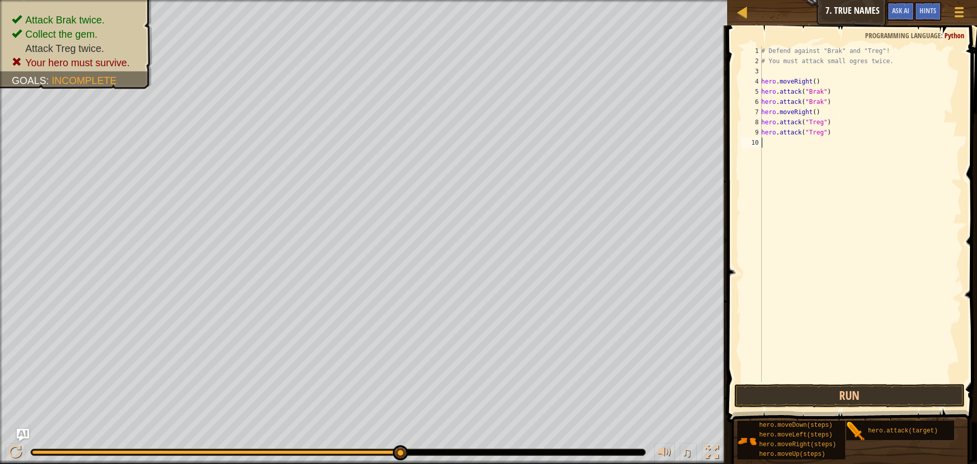
scroll to position [5, 0]
click at [838, 398] on button "Run" at bounding box center [849, 395] width 230 height 23
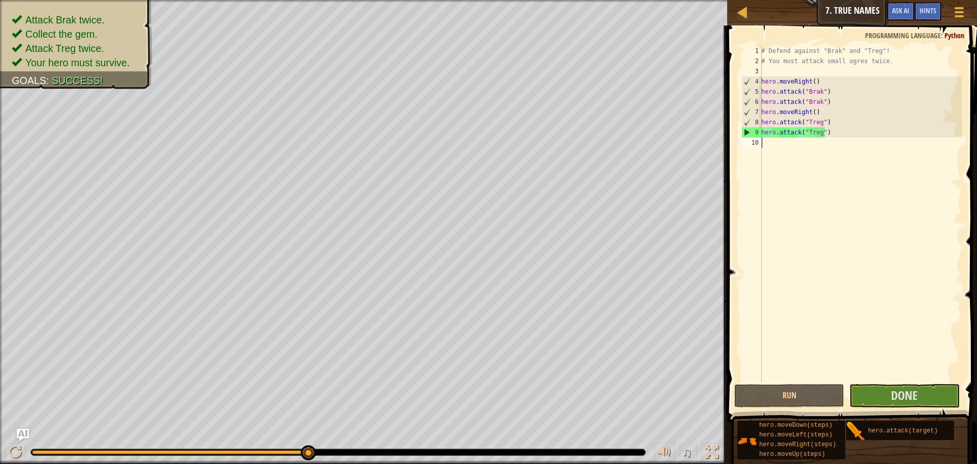
drag, startPoint x: 811, startPoint y: 225, endPoint x: 785, endPoint y: 163, distance: 67.6
drag, startPoint x: 785, startPoint y: 163, endPoint x: 774, endPoint y: 149, distance: 17.4
click at [774, 149] on div "# Defend against "Brak" and "Treg"! # You must attack small ogres twice. hero .…" at bounding box center [860, 224] width 203 height 356
type textarea "h"
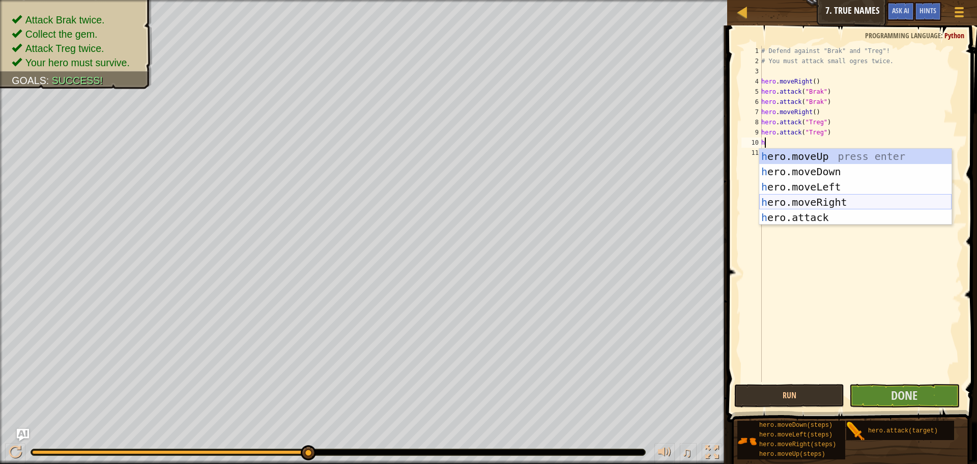
click at [827, 201] on div "h ero.moveUp press enter h ero.moveDown press enter h ero.moveLeft press enter …" at bounding box center [855, 202] width 192 height 107
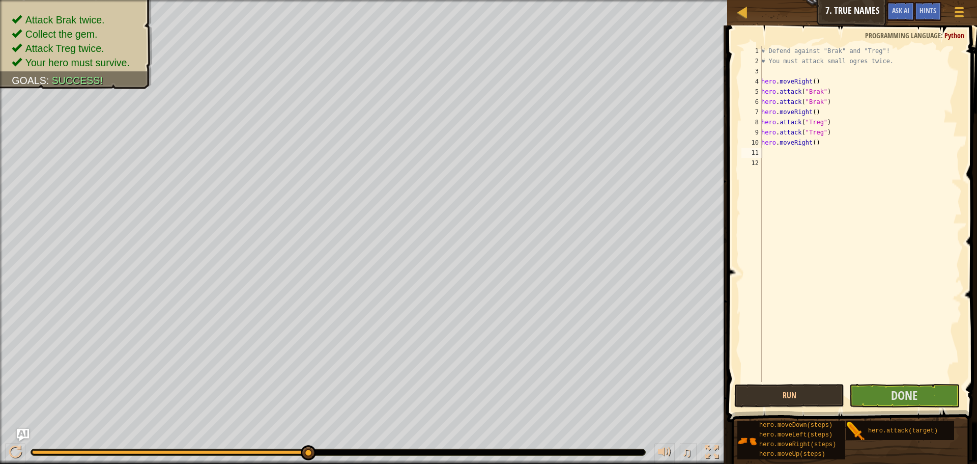
click at [811, 144] on div "# Defend against "Brak" and "Treg"! # You must attack small ogres twice. hero .…" at bounding box center [860, 224] width 203 height 356
type textarea "hero.moveRight(2)"
click at [905, 390] on span "Done" at bounding box center [904, 395] width 26 height 16
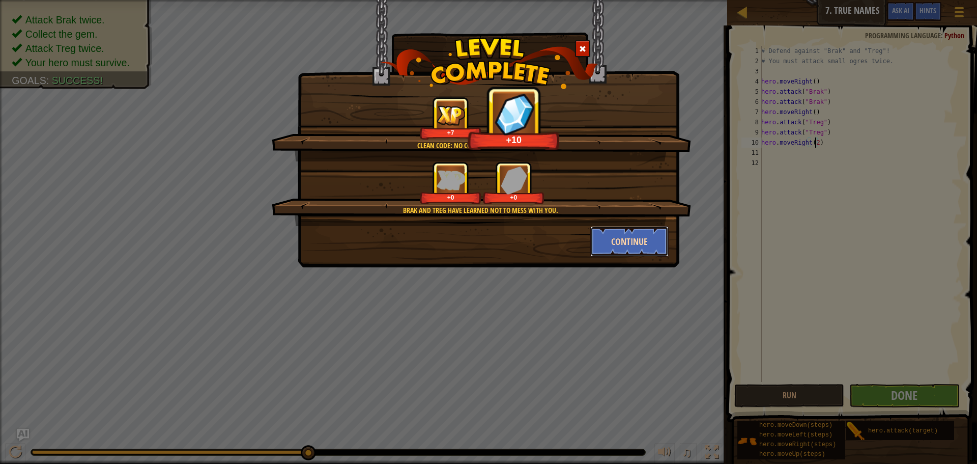
click at [632, 240] on button "Continue" at bounding box center [629, 241] width 79 height 31
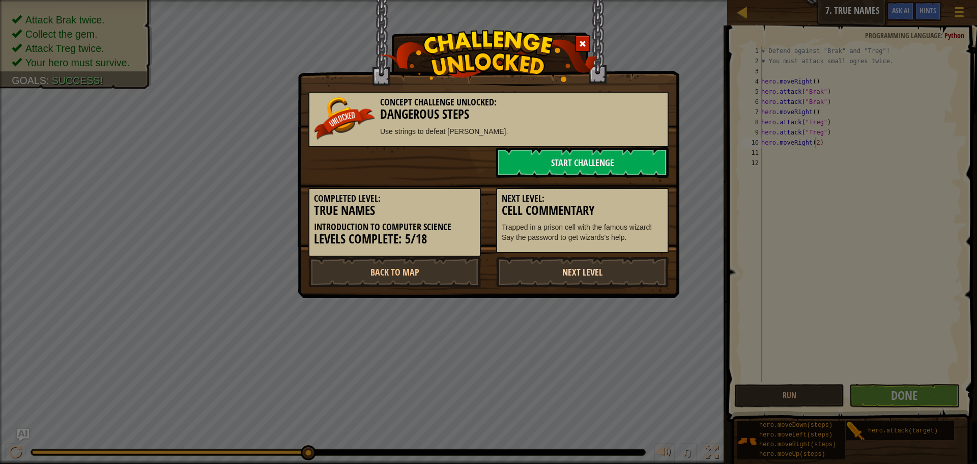
click at [644, 273] on link "Next Level" at bounding box center [582, 271] width 172 height 31
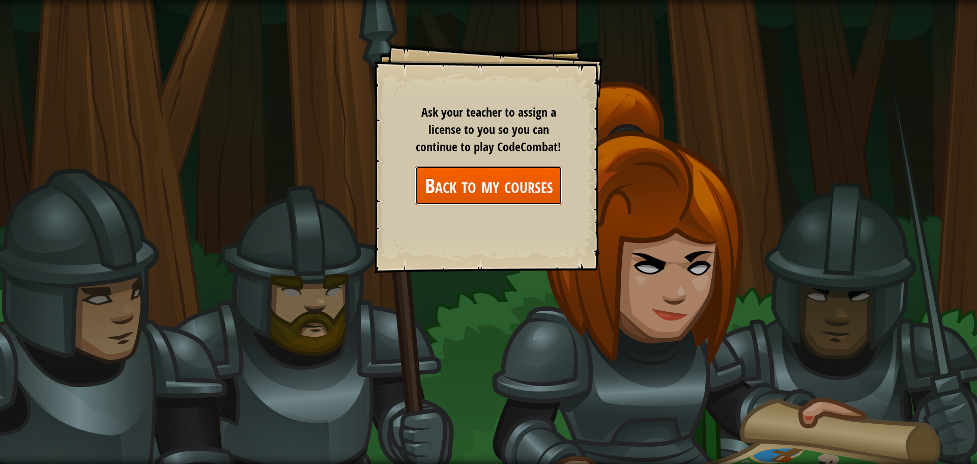
click at [512, 187] on link "Back to my courses" at bounding box center [489, 185] width 148 height 39
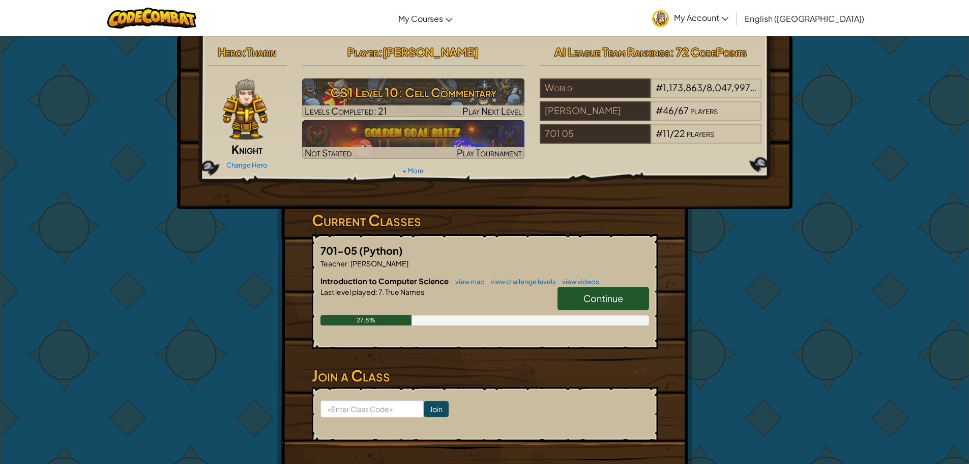
click at [597, 299] on span "Continue" at bounding box center [604, 298] width 40 height 12
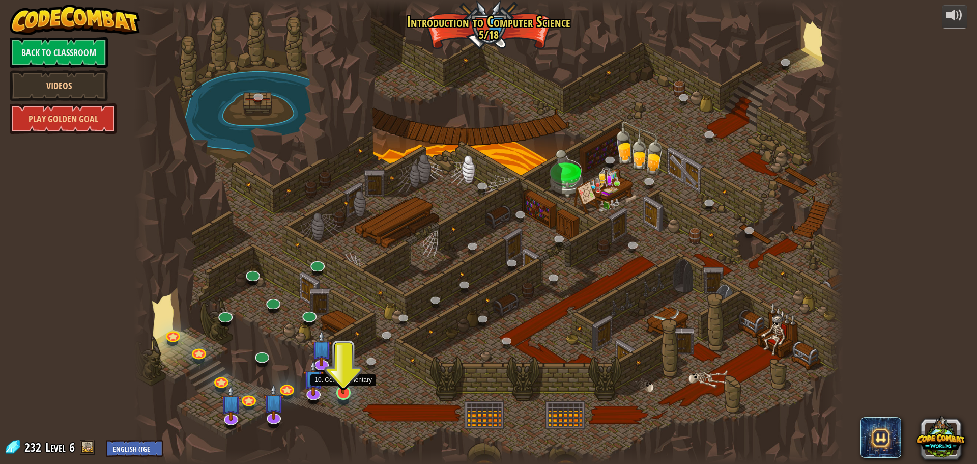
click at [345, 389] on img at bounding box center [343, 371] width 19 height 43
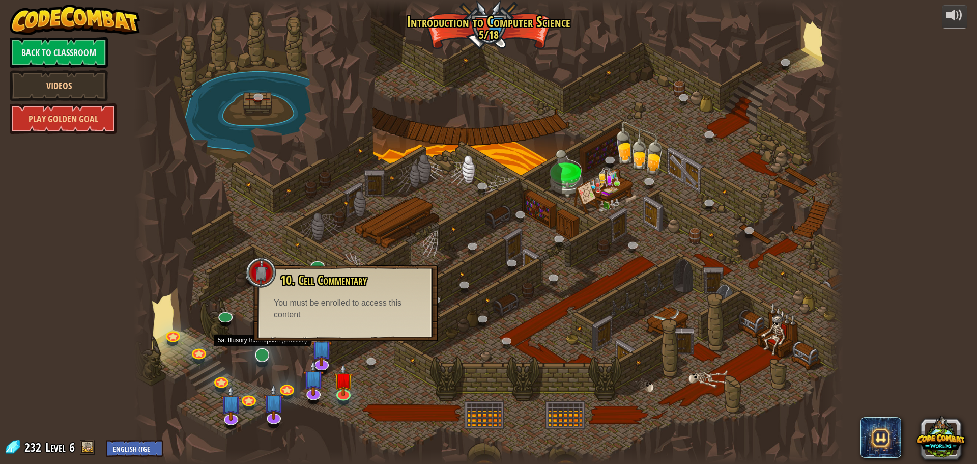
click at [269, 359] on div at bounding box center [488, 232] width 709 height 464
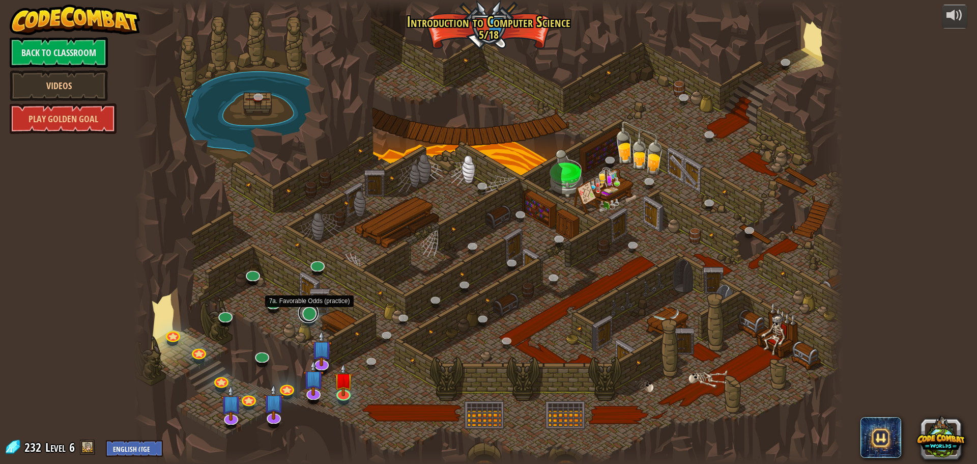
click at [313, 319] on link at bounding box center [308, 312] width 20 height 20
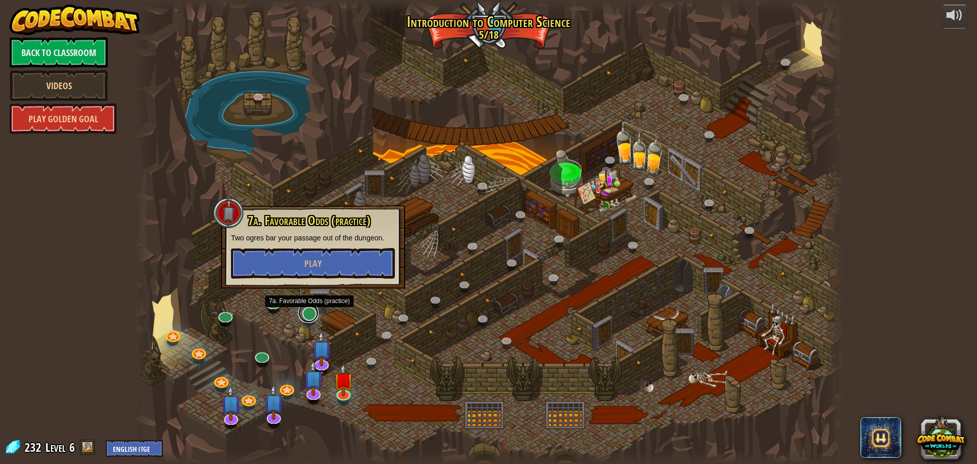
click at [311, 320] on link at bounding box center [308, 312] width 20 height 20
click at [312, 263] on span "Play" at bounding box center [310, 263] width 17 height 13
